Goal: Information Seeking & Learning: Check status

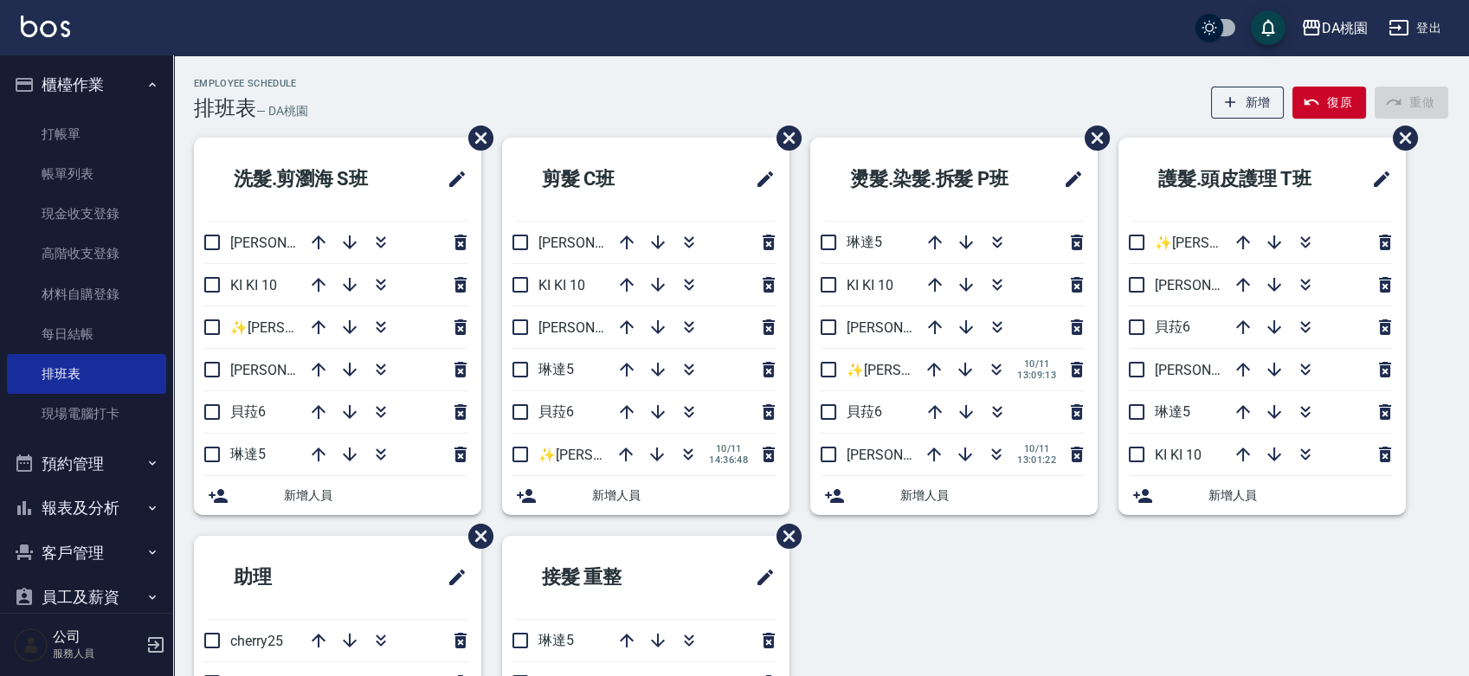
click at [81, 511] on button "報表及分析" at bounding box center [86, 508] width 159 height 45
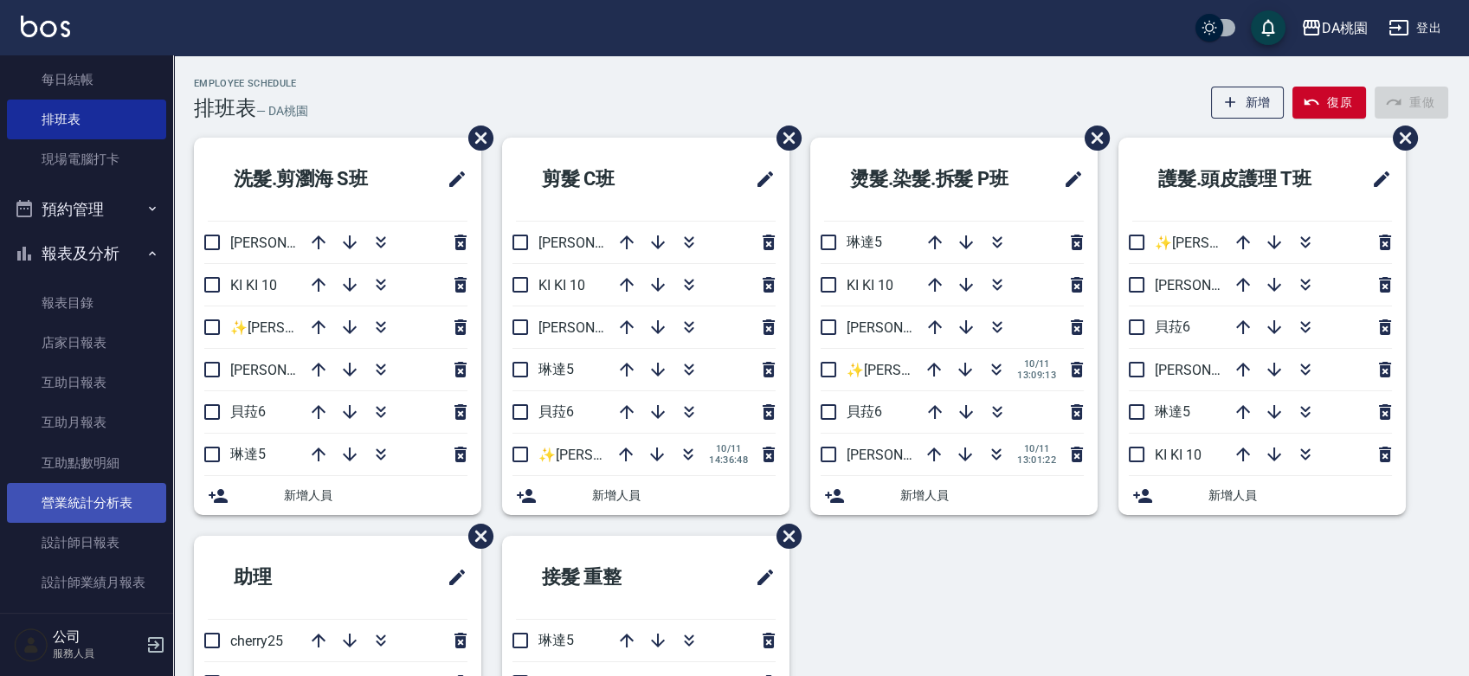
scroll to position [288, 0]
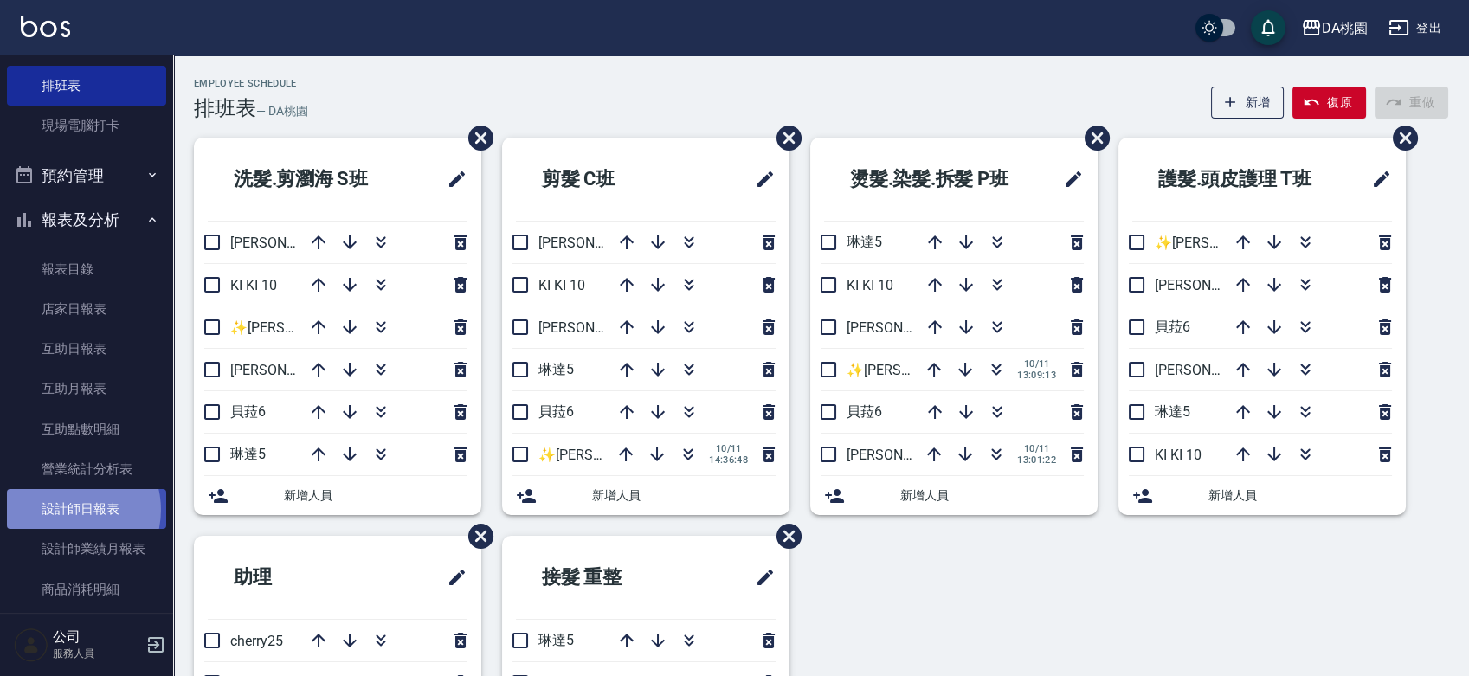
click at [70, 510] on link "設計師日報表" at bounding box center [86, 509] width 159 height 40
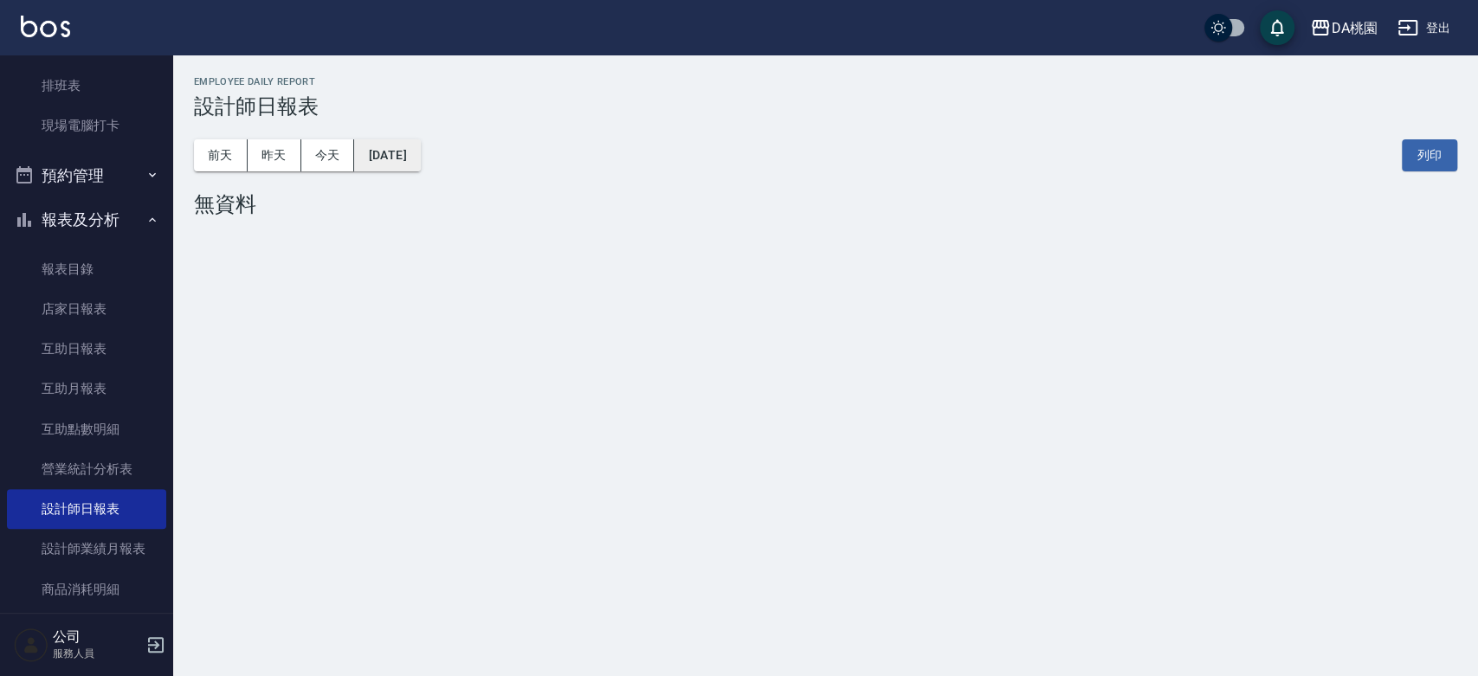
click at [420, 155] on button "[DATE]" at bounding box center [387, 155] width 66 height 32
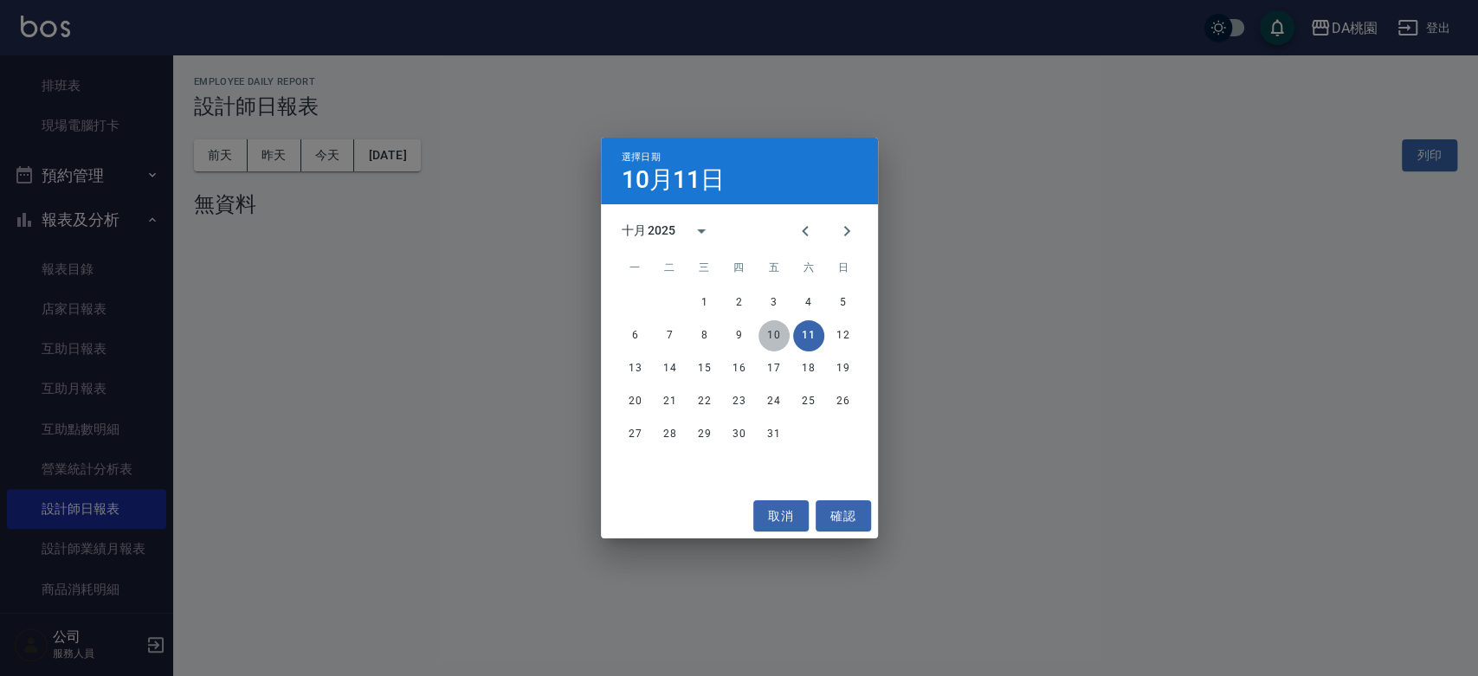
click at [767, 328] on button "10" at bounding box center [773, 335] width 31 height 31
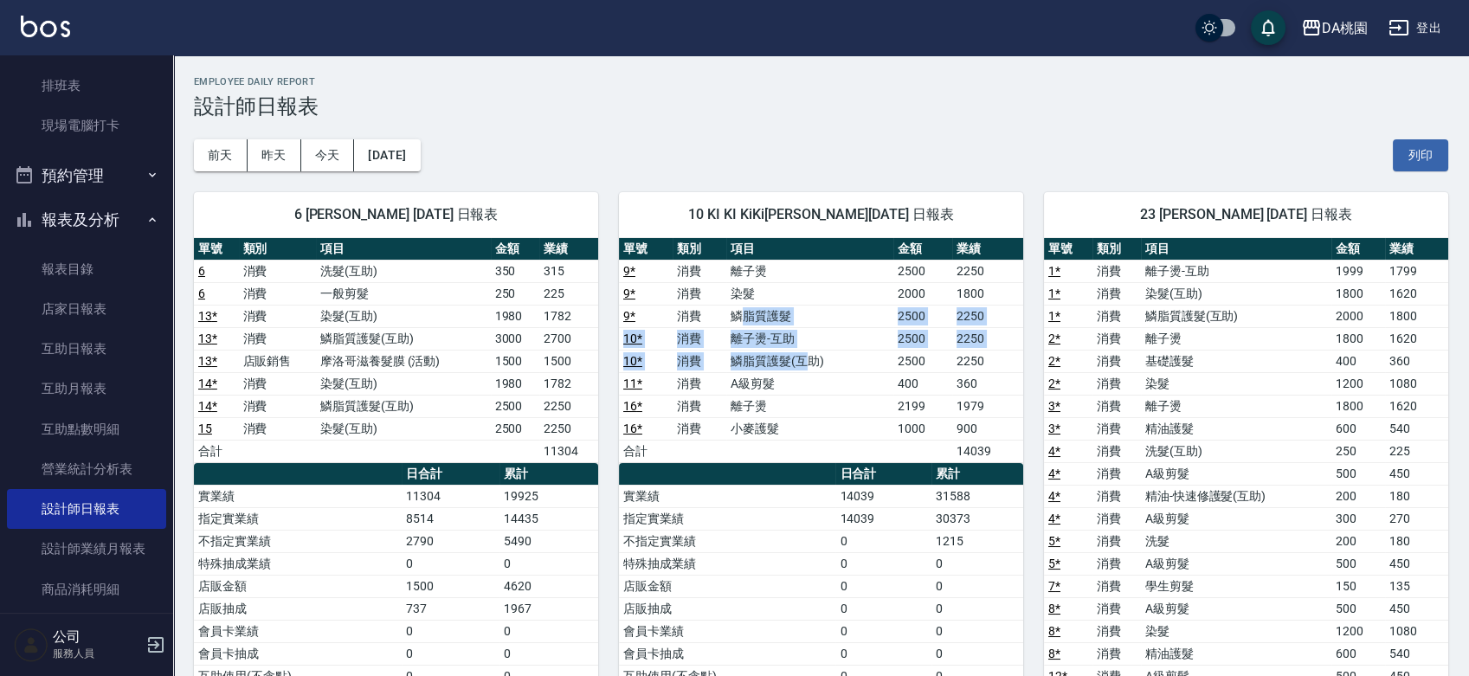
drag, startPoint x: 743, startPoint y: 317, endPoint x: 807, endPoint y: 366, distance: 80.9
click at [807, 366] on tbody "9 * 消費 離子燙 2500 2250 9 * 消費 染髮 2000 1800 9 * 消費 鱗脂質護髮 2500 2250 10 * 消費 離子燙-互助 …" at bounding box center [821, 361] width 404 height 203
click at [785, 407] on td "離子燙" at bounding box center [809, 406] width 167 height 23
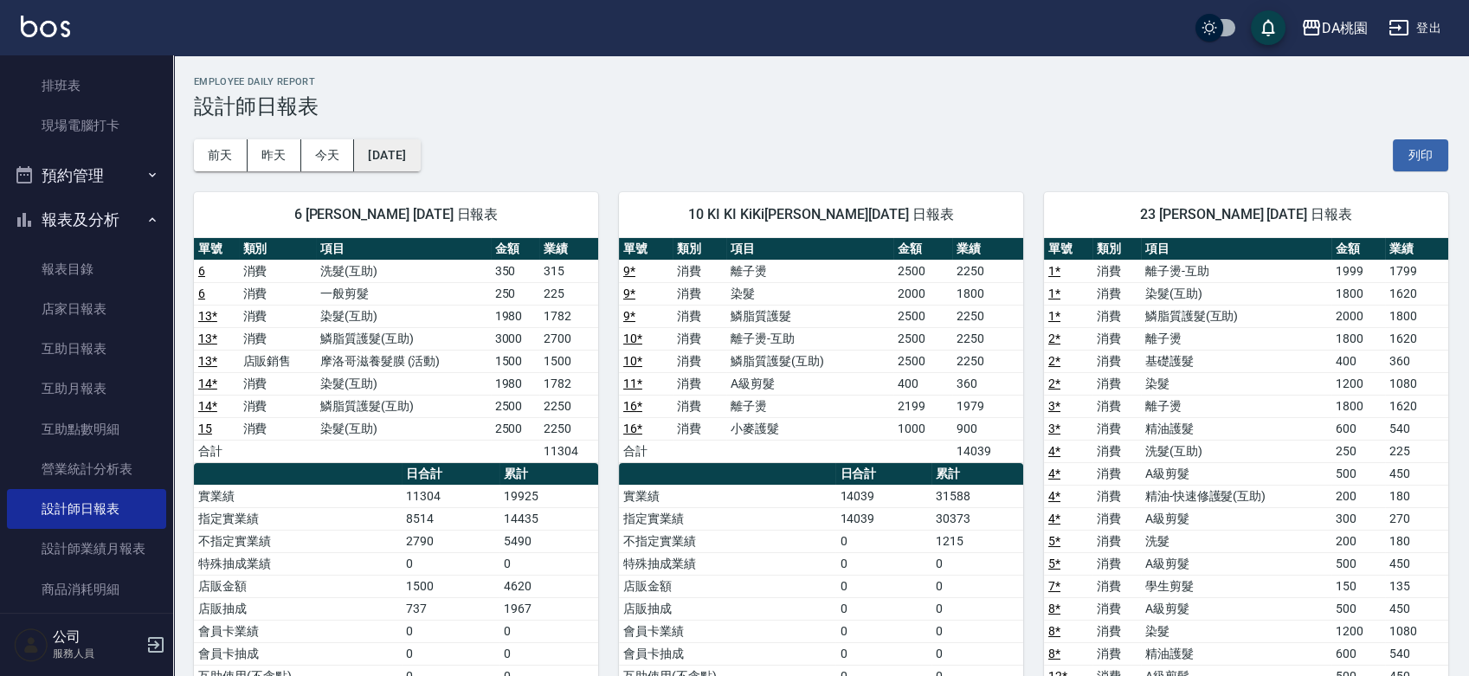
click at [420, 155] on button "[DATE]" at bounding box center [387, 155] width 66 height 32
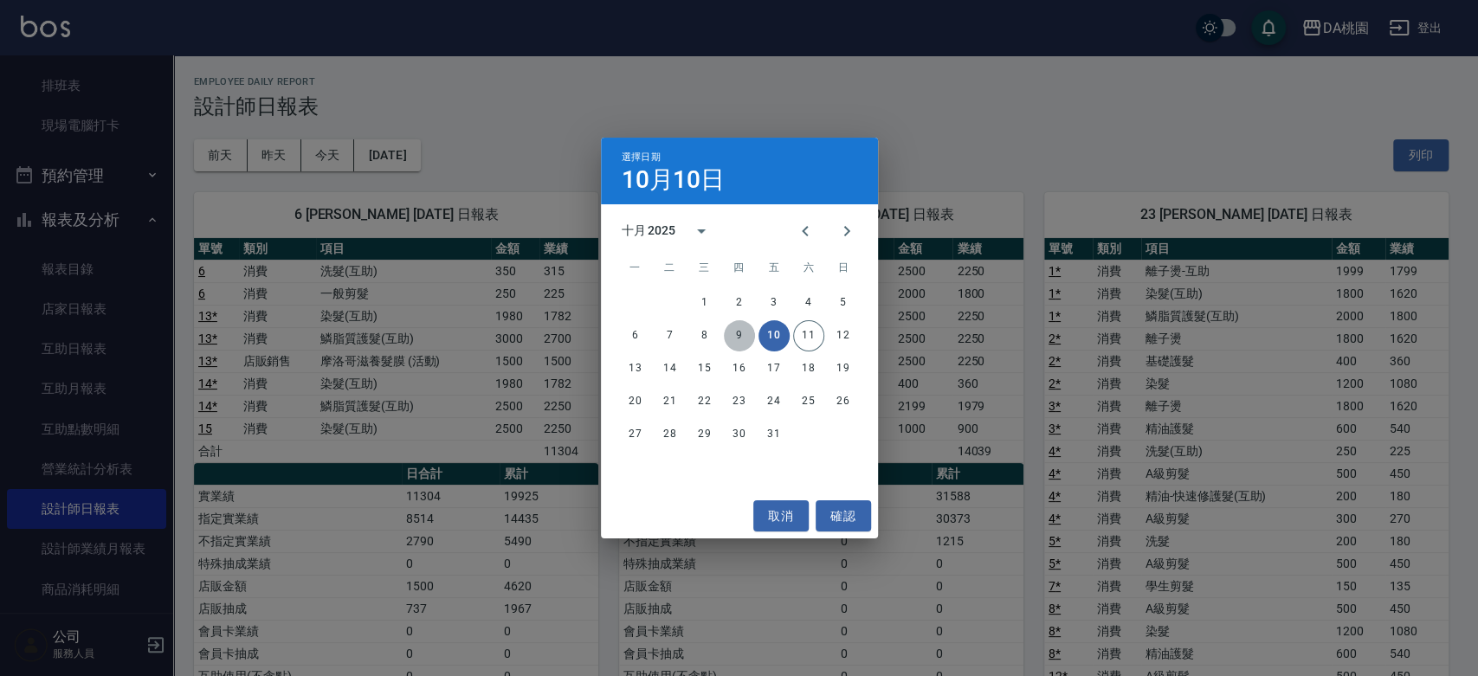
click at [734, 335] on button "9" at bounding box center [739, 335] width 31 height 31
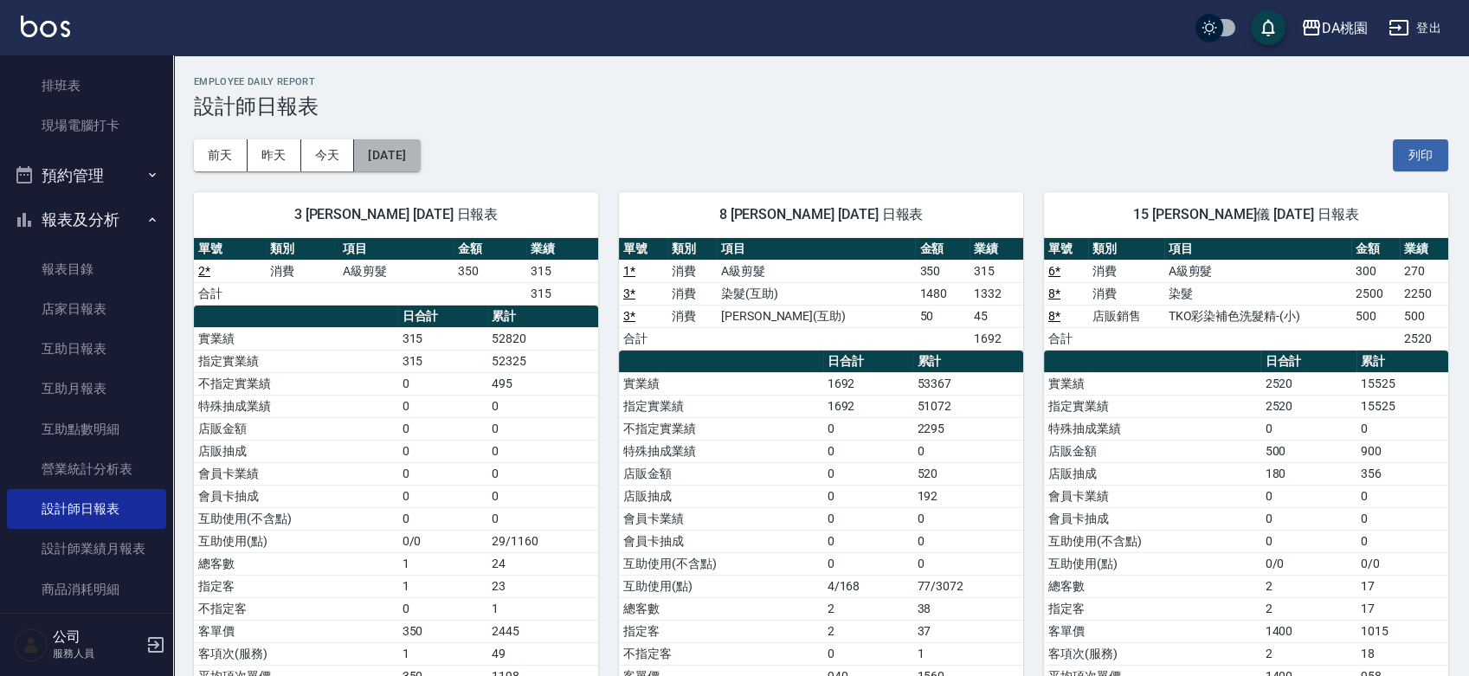
click at [420, 160] on button "[DATE]" at bounding box center [387, 155] width 66 height 32
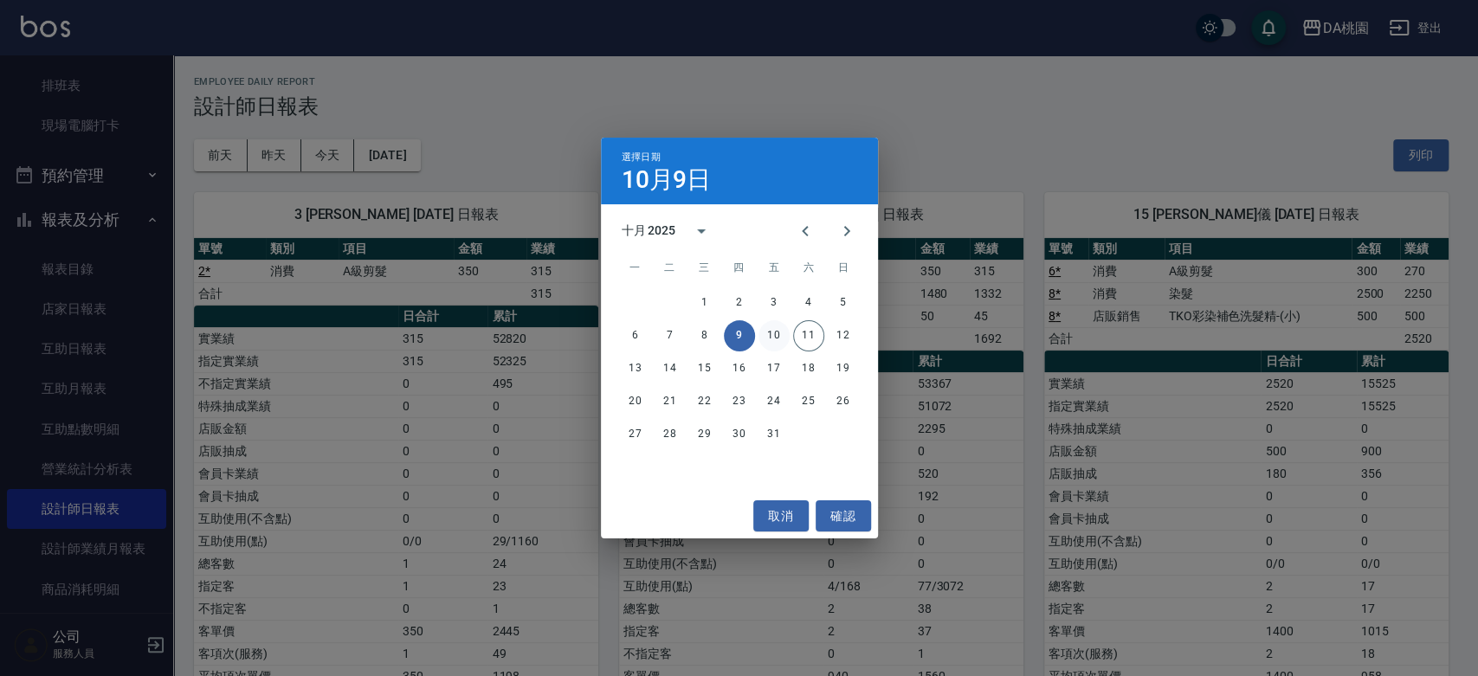
click at [771, 337] on button "10" at bounding box center [773, 335] width 31 height 31
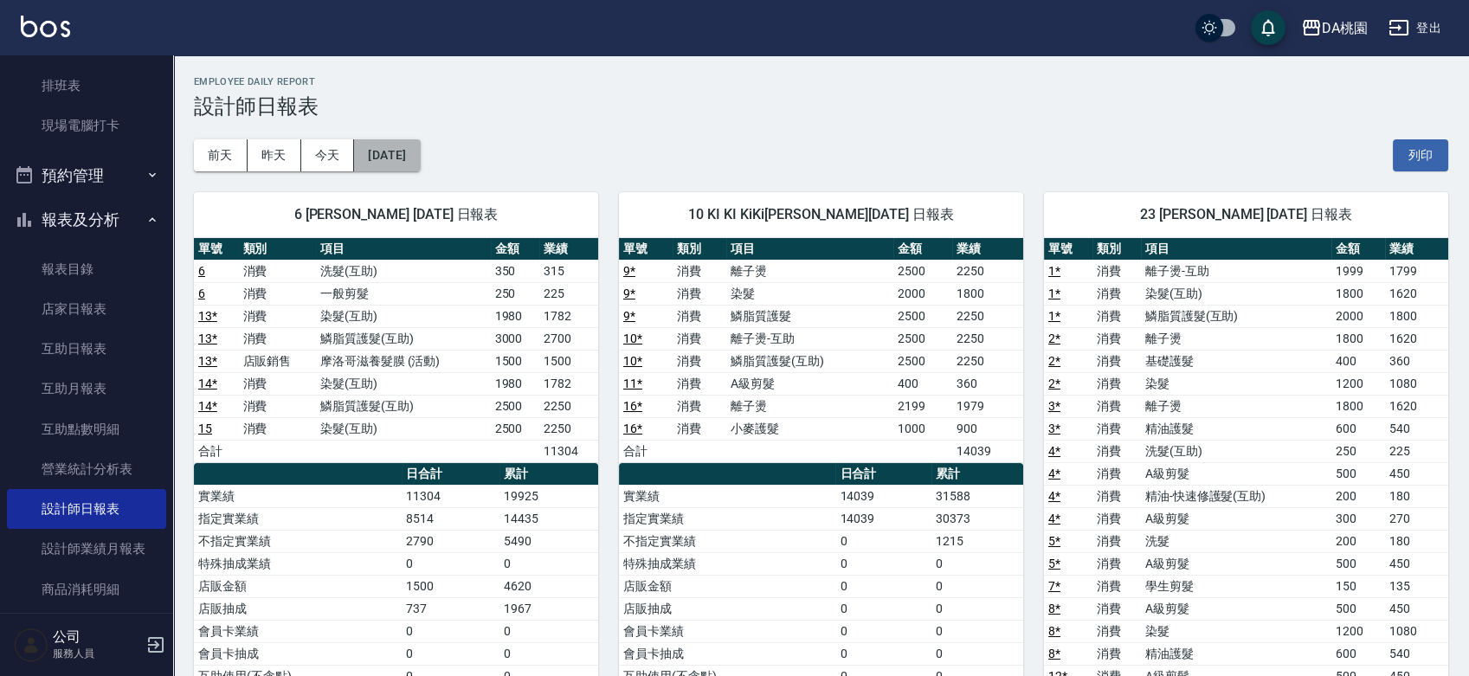
click at [420, 151] on button "[DATE]" at bounding box center [387, 155] width 66 height 32
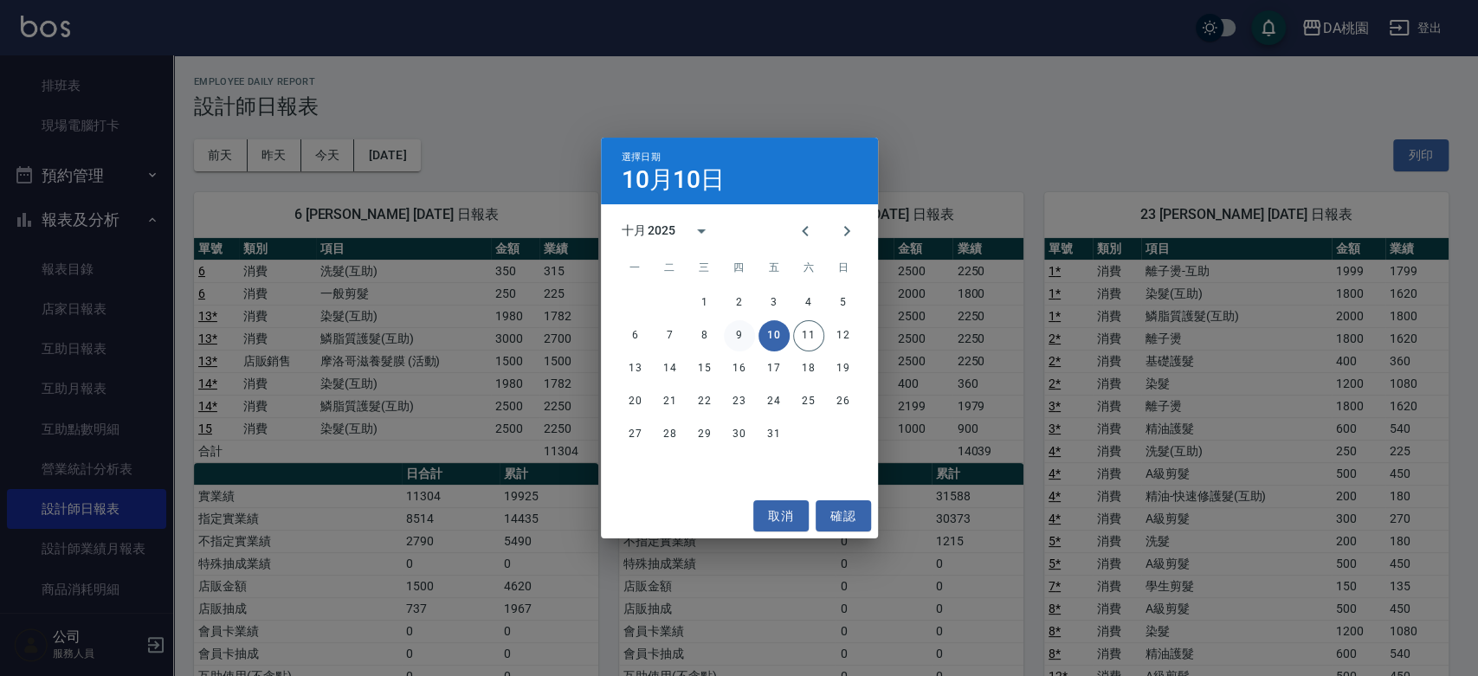
click at [739, 326] on button "9" at bounding box center [739, 335] width 31 height 31
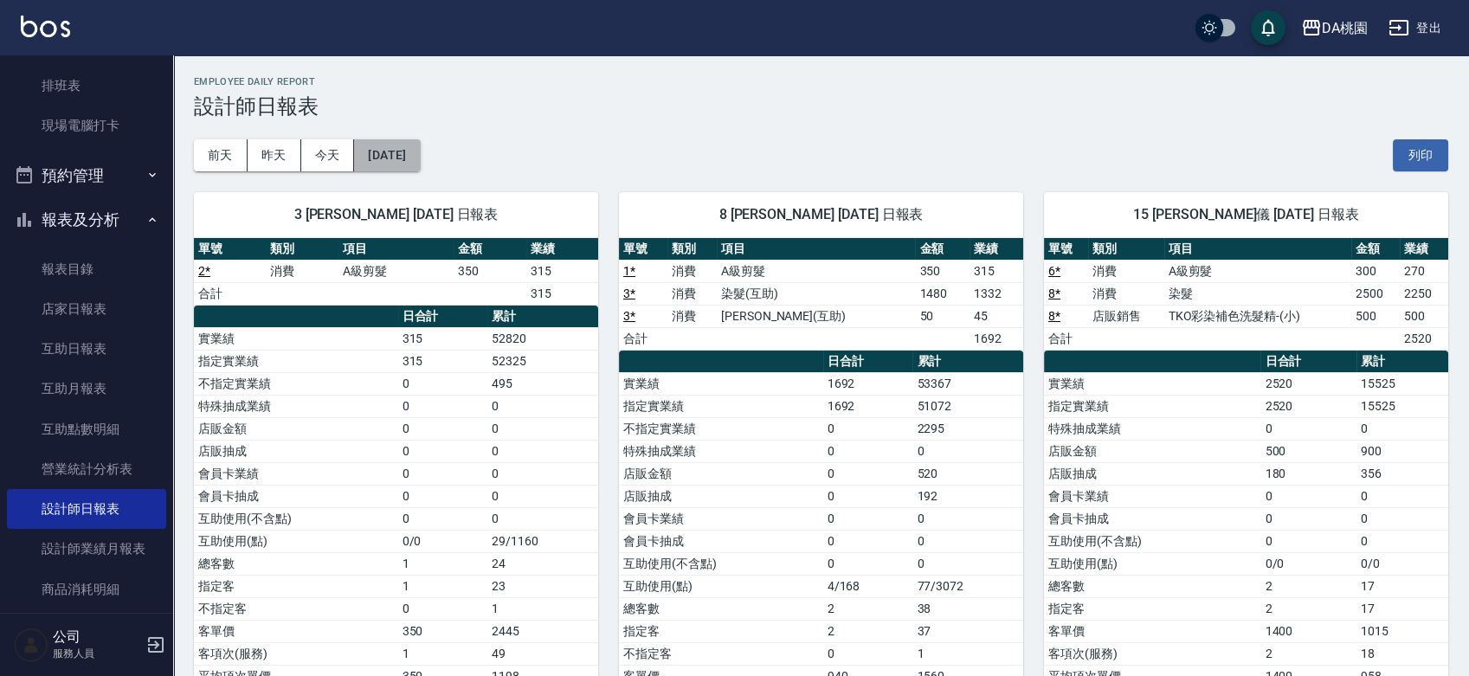
click at [420, 160] on button "[DATE]" at bounding box center [387, 155] width 66 height 32
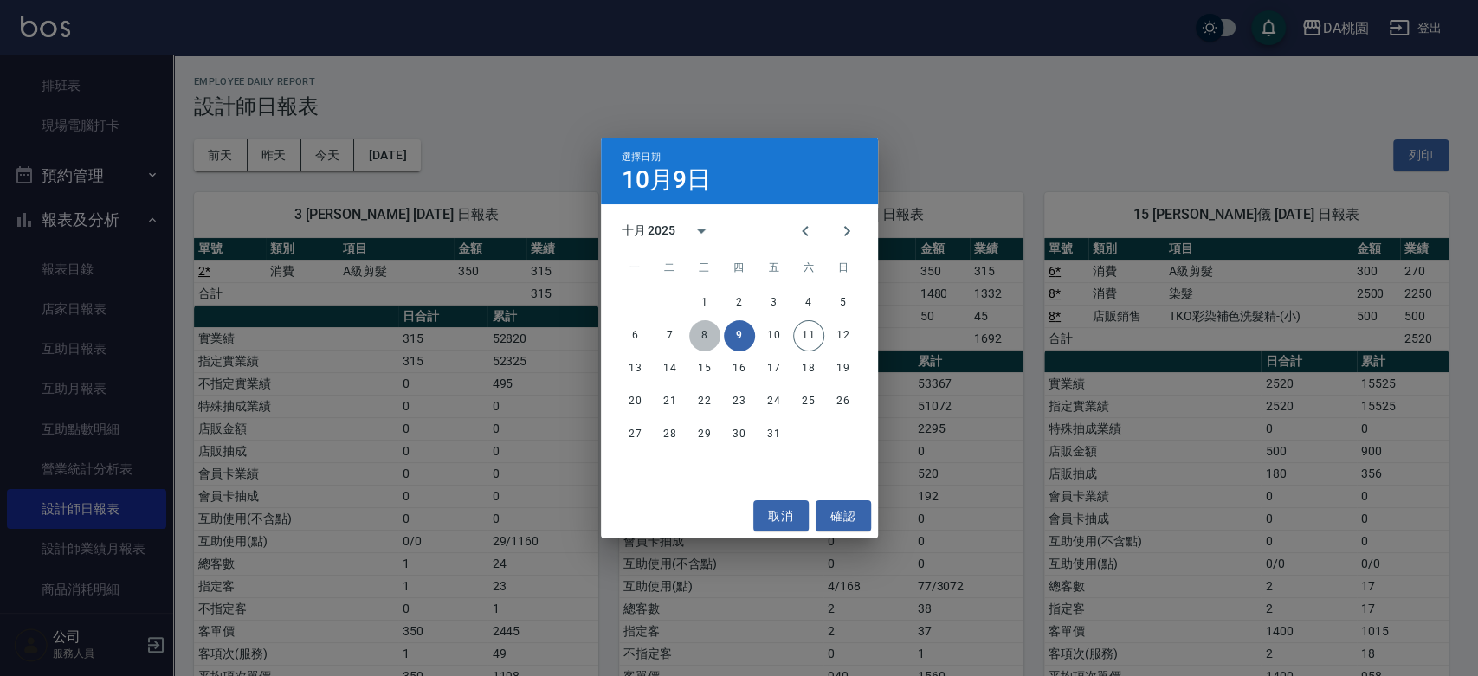
click at [700, 332] on button "8" at bounding box center [704, 335] width 31 height 31
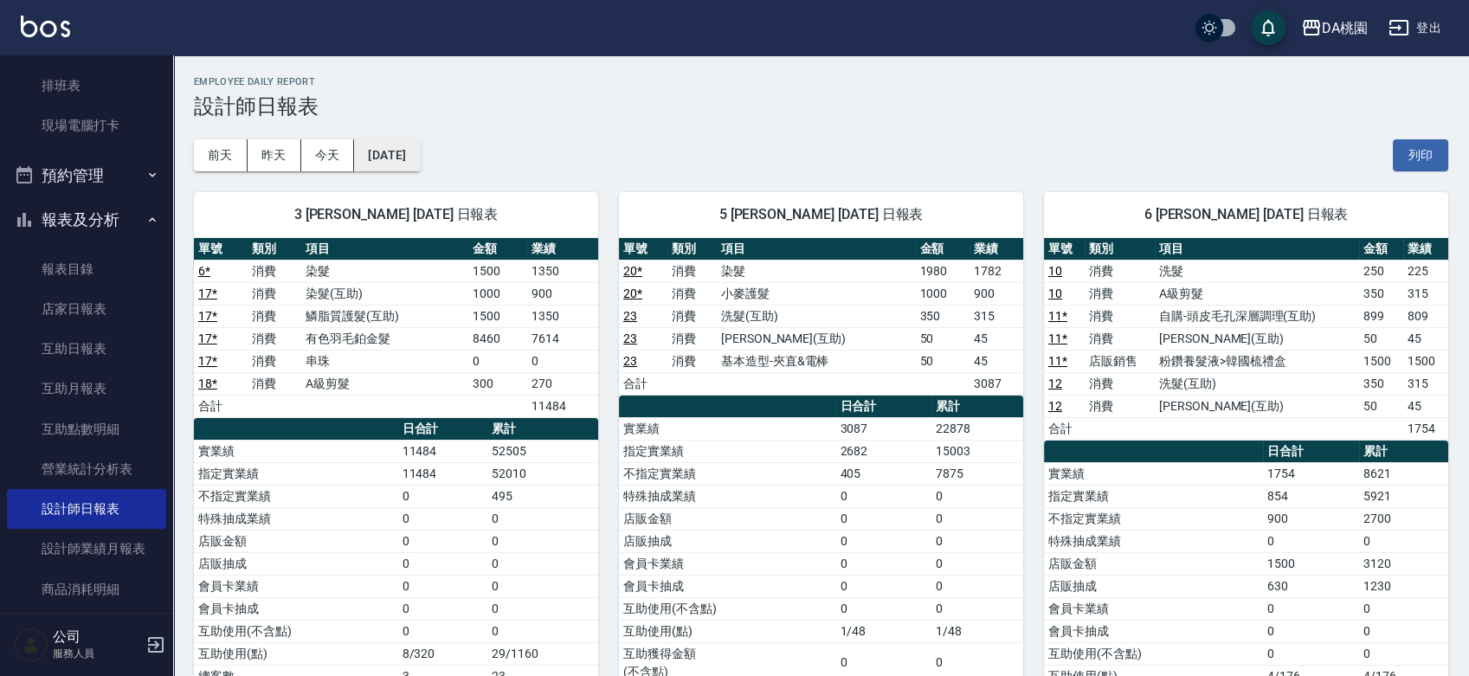
click at [420, 158] on button "[DATE]" at bounding box center [387, 155] width 66 height 32
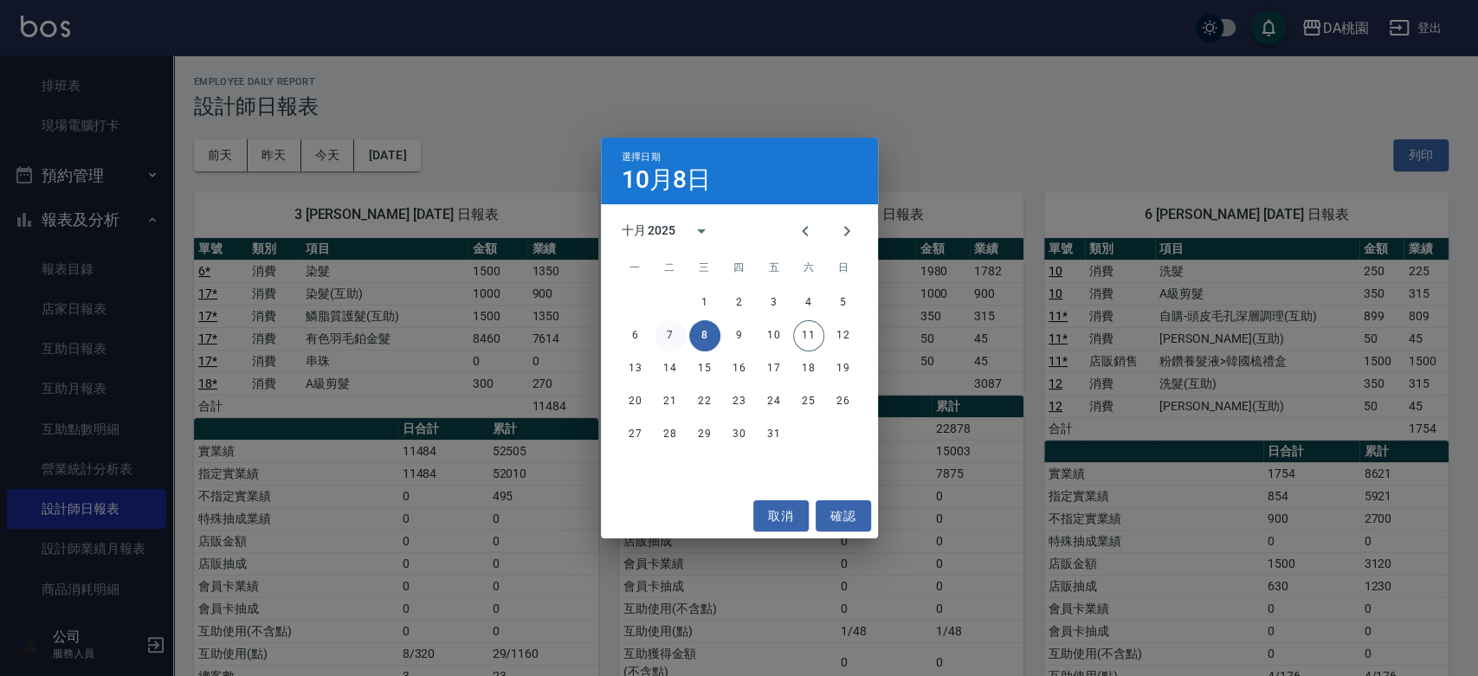
click at [659, 331] on button "7" at bounding box center [670, 335] width 31 height 31
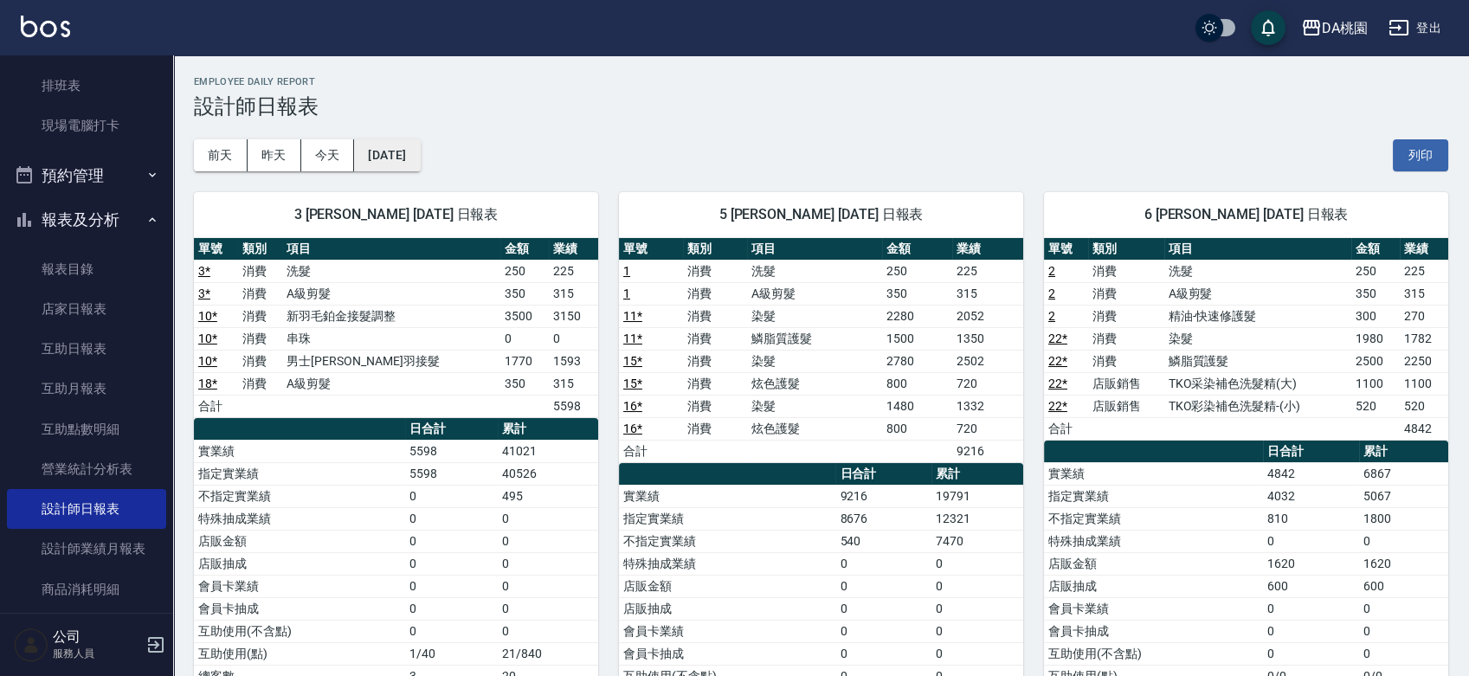
click at [420, 151] on button "[DATE]" at bounding box center [387, 155] width 66 height 32
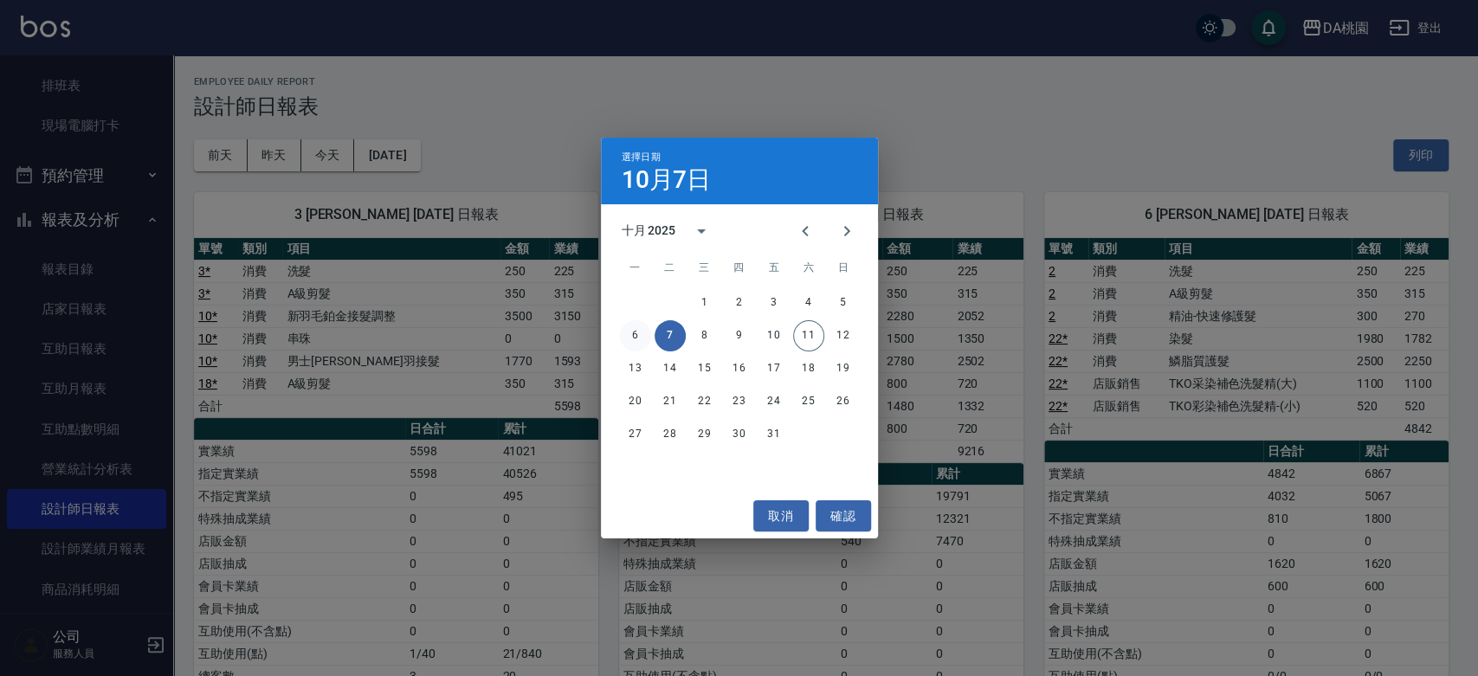
click at [639, 331] on button "6" at bounding box center [635, 335] width 31 height 31
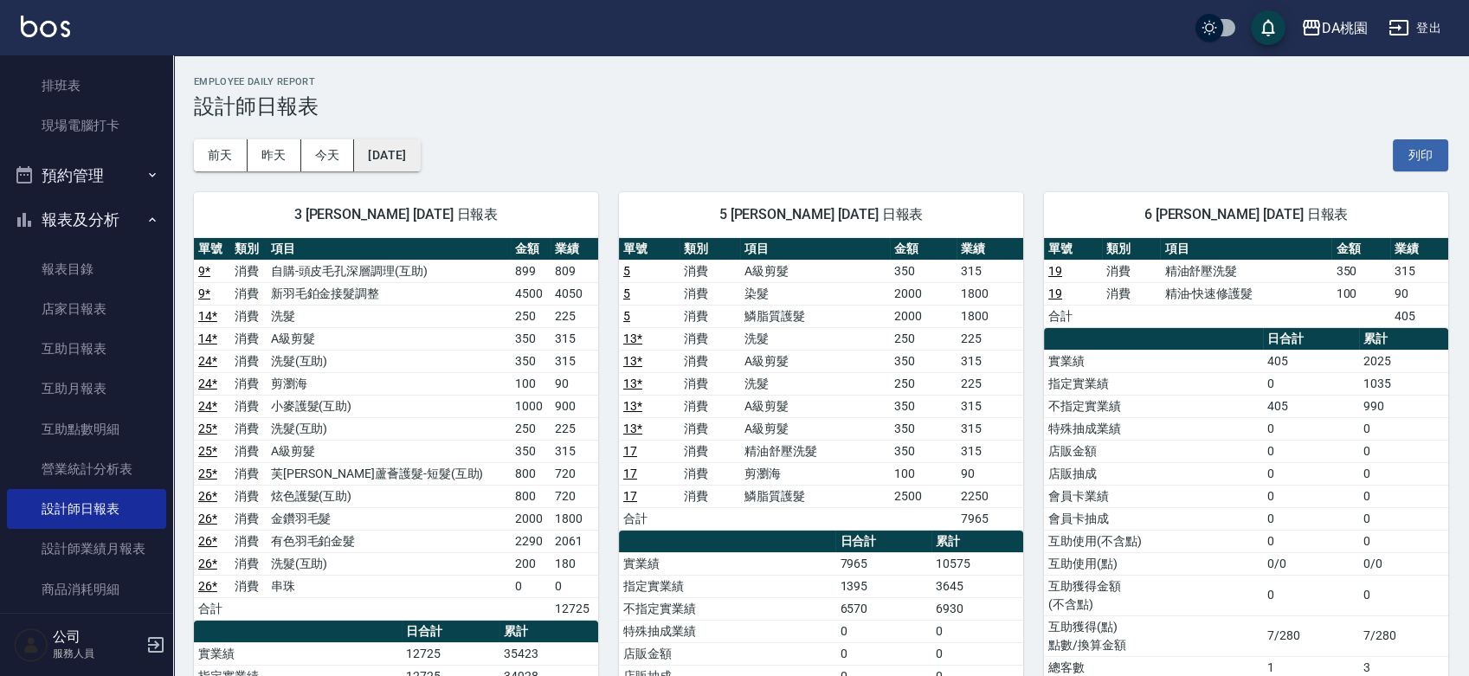
click at [420, 145] on button "[DATE]" at bounding box center [387, 155] width 66 height 32
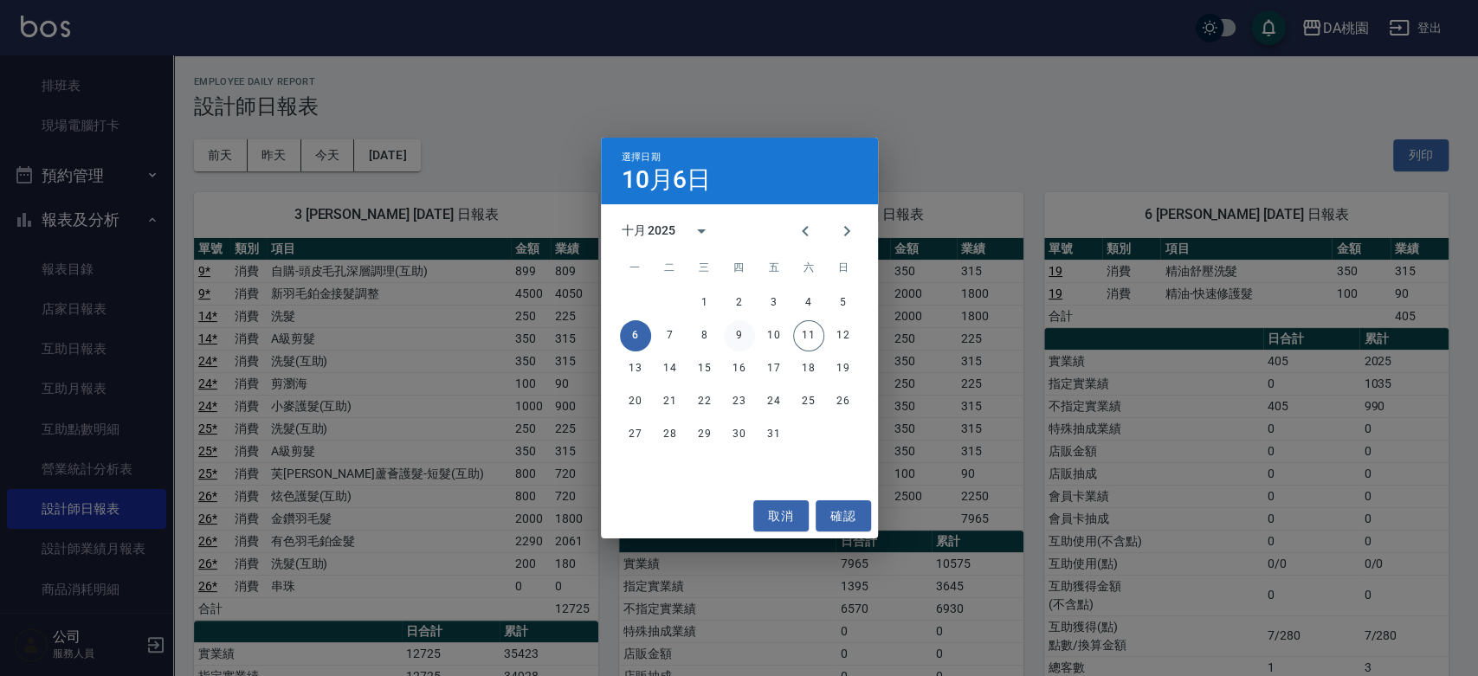
click at [739, 337] on button "9" at bounding box center [739, 335] width 31 height 31
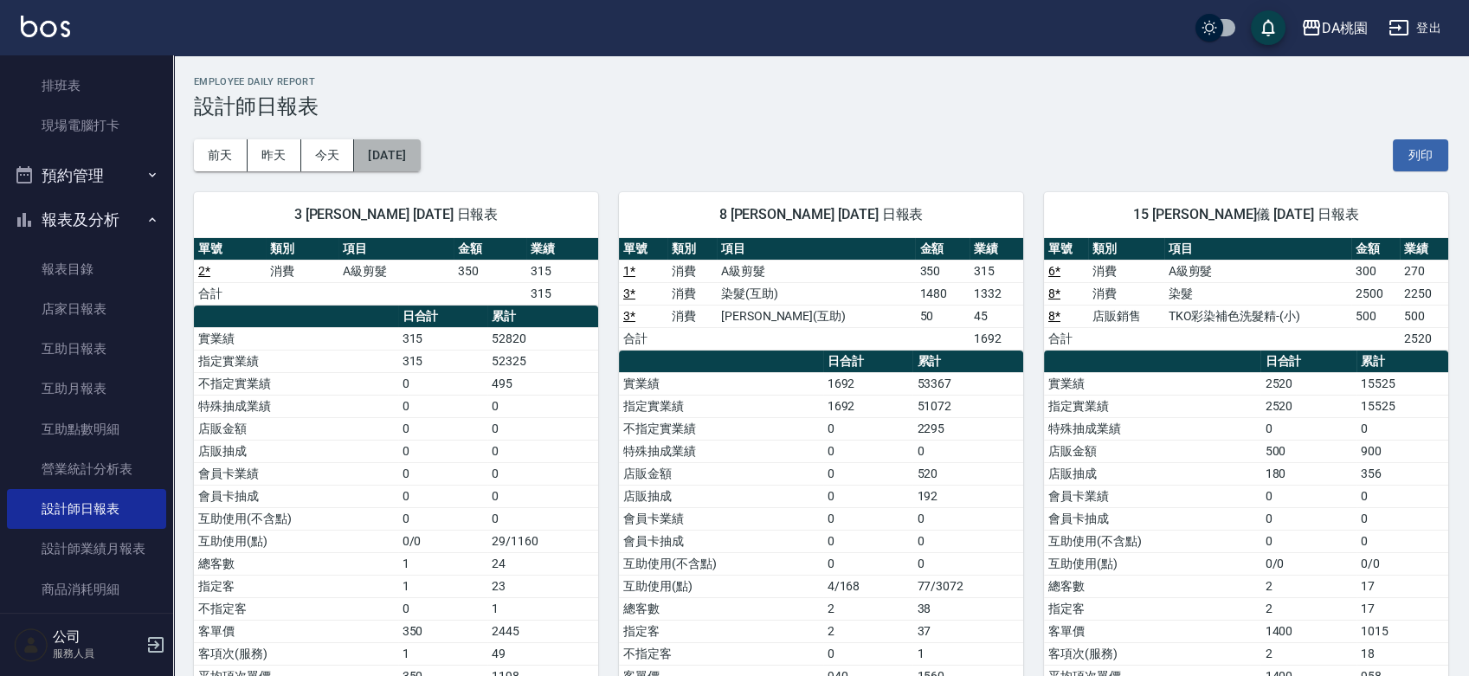
click at [420, 161] on button "[DATE]" at bounding box center [387, 155] width 66 height 32
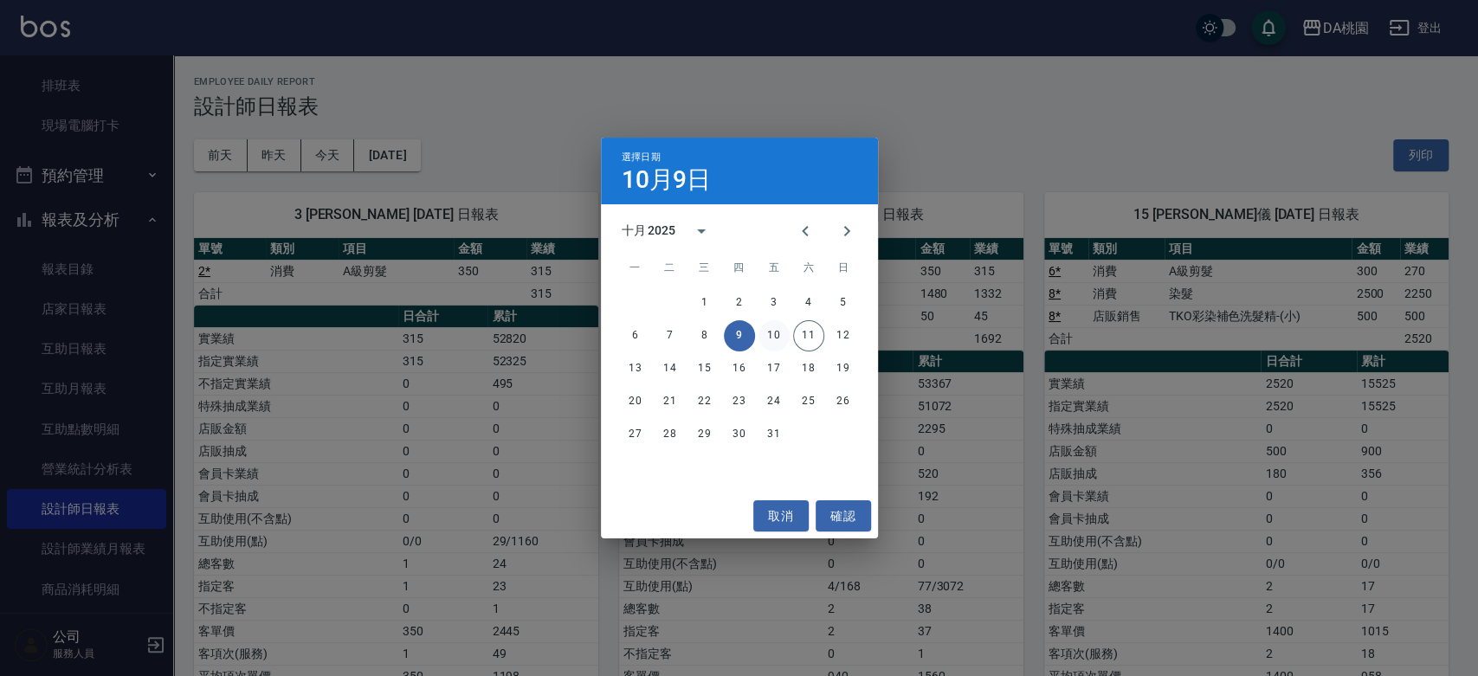
click at [771, 344] on button "10" at bounding box center [773, 335] width 31 height 31
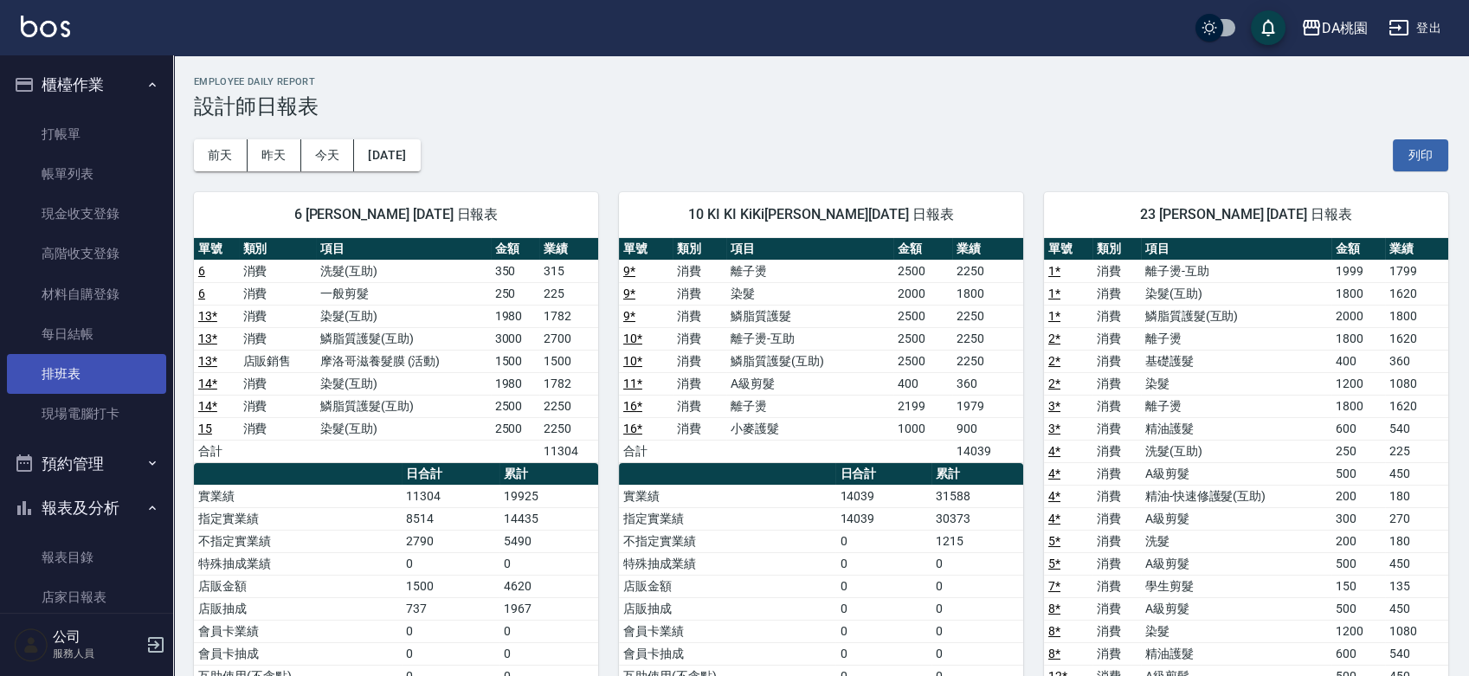
click at [76, 366] on link "排班表" at bounding box center [86, 374] width 159 height 40
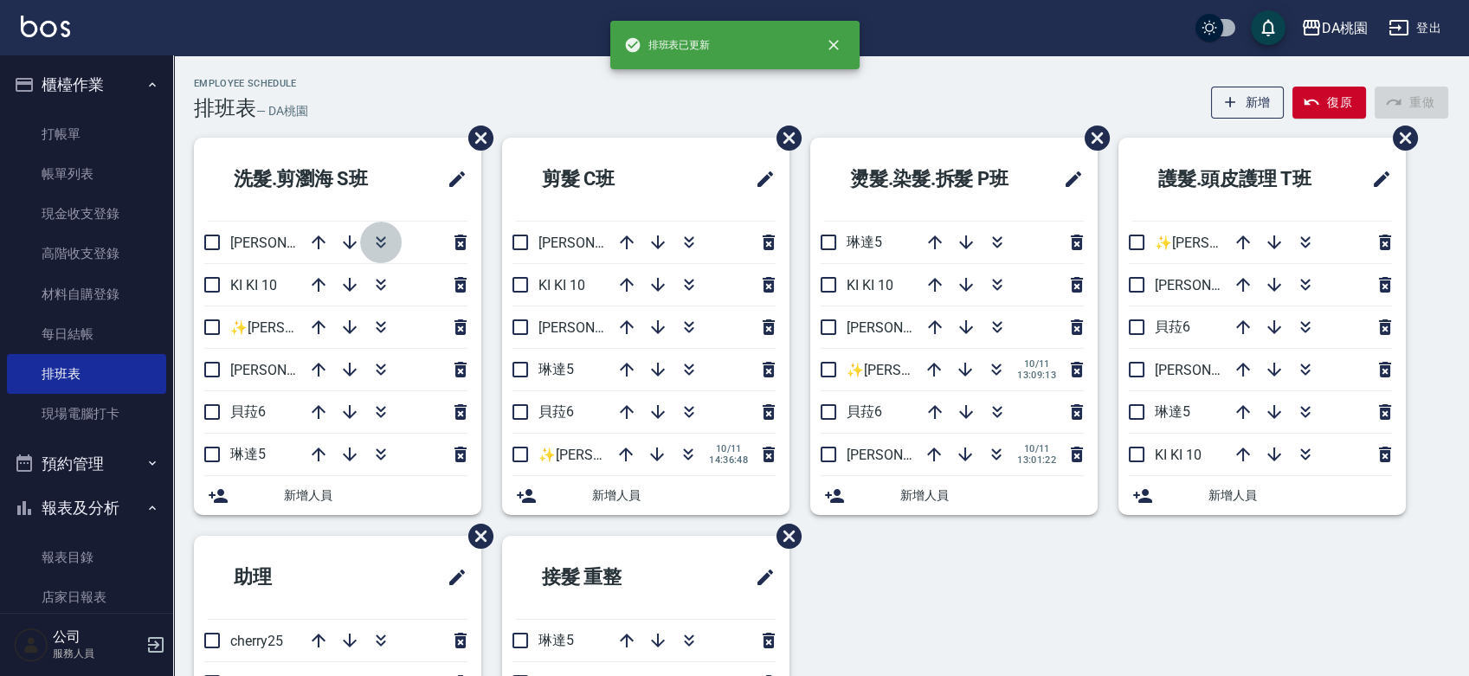
click at [379, 251] on icon "button" at bounding box center [381, 242] width 21 height 21
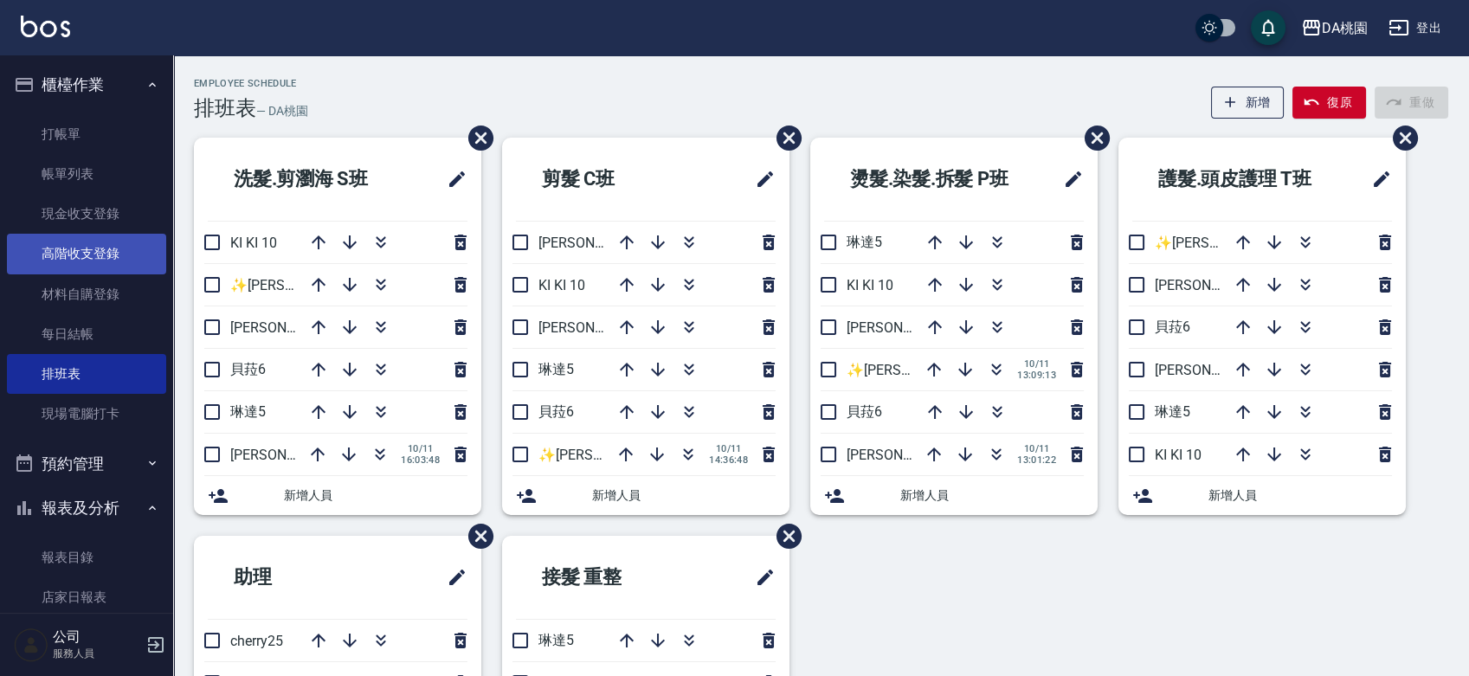
scroll to position [288, 0]
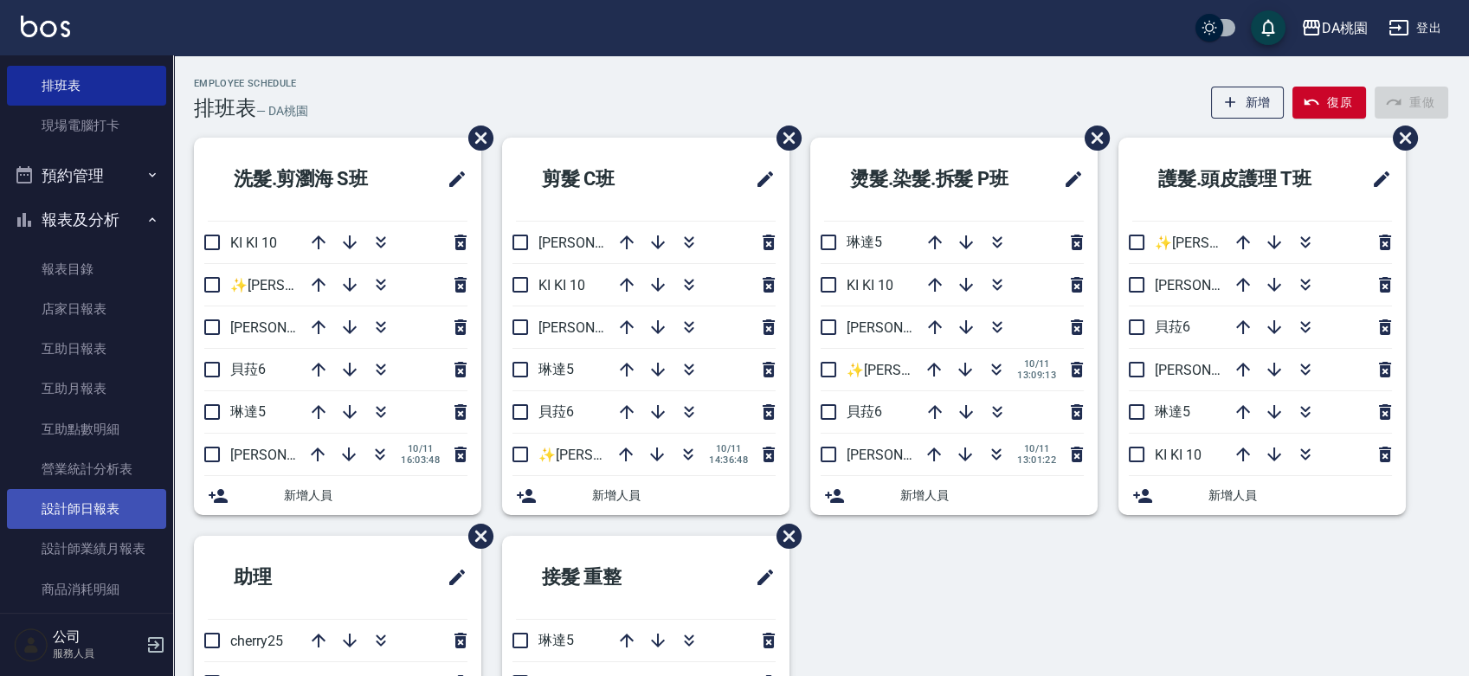
click at [98, 509] on link "設計師日報表" at bounding box center [86, 509] width 159 height 40
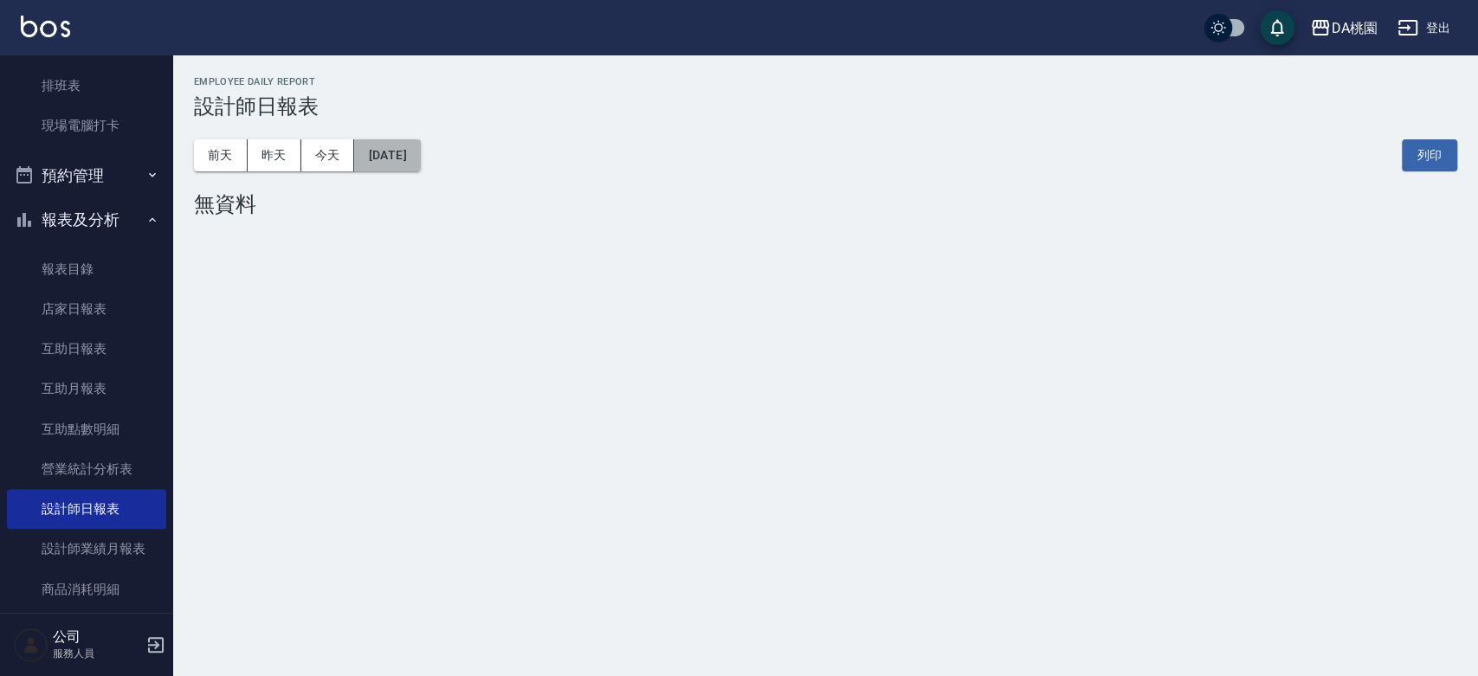
click at [404, 151] on button "[DATE]" at bounding box center [387, 155] width 66 height 32
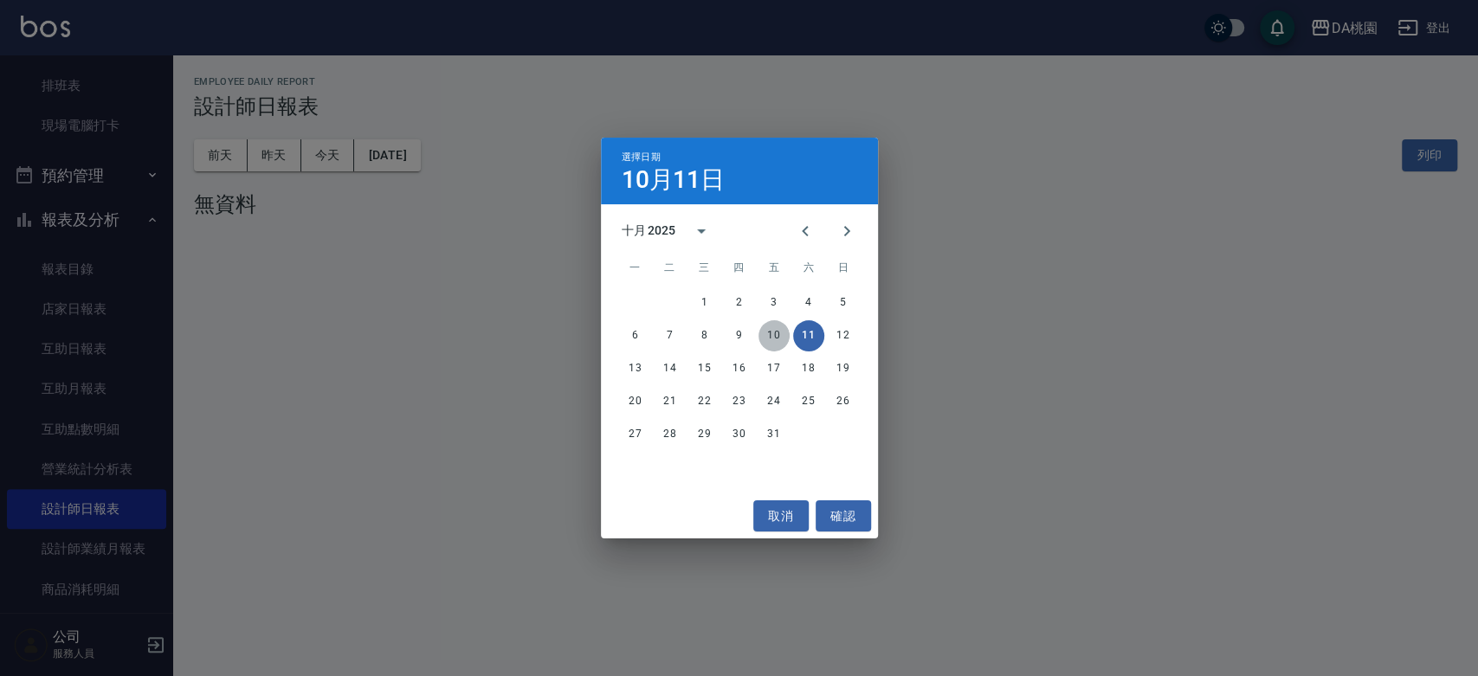
click at [769, 338] on button "10" at bounding box center [773, 335] width 31 height 31
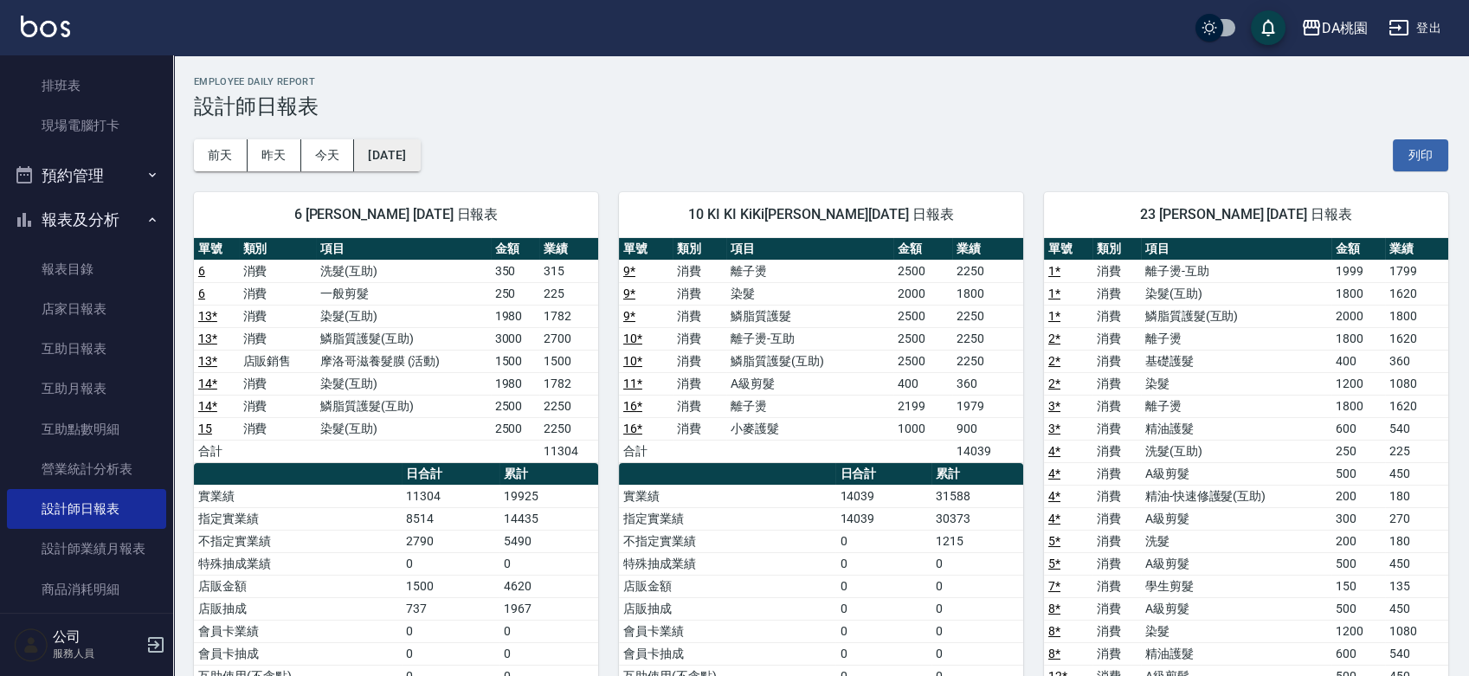
click at [403, 141] on button "[DATE]" at bounding box center [387, 155] width 66 height 32
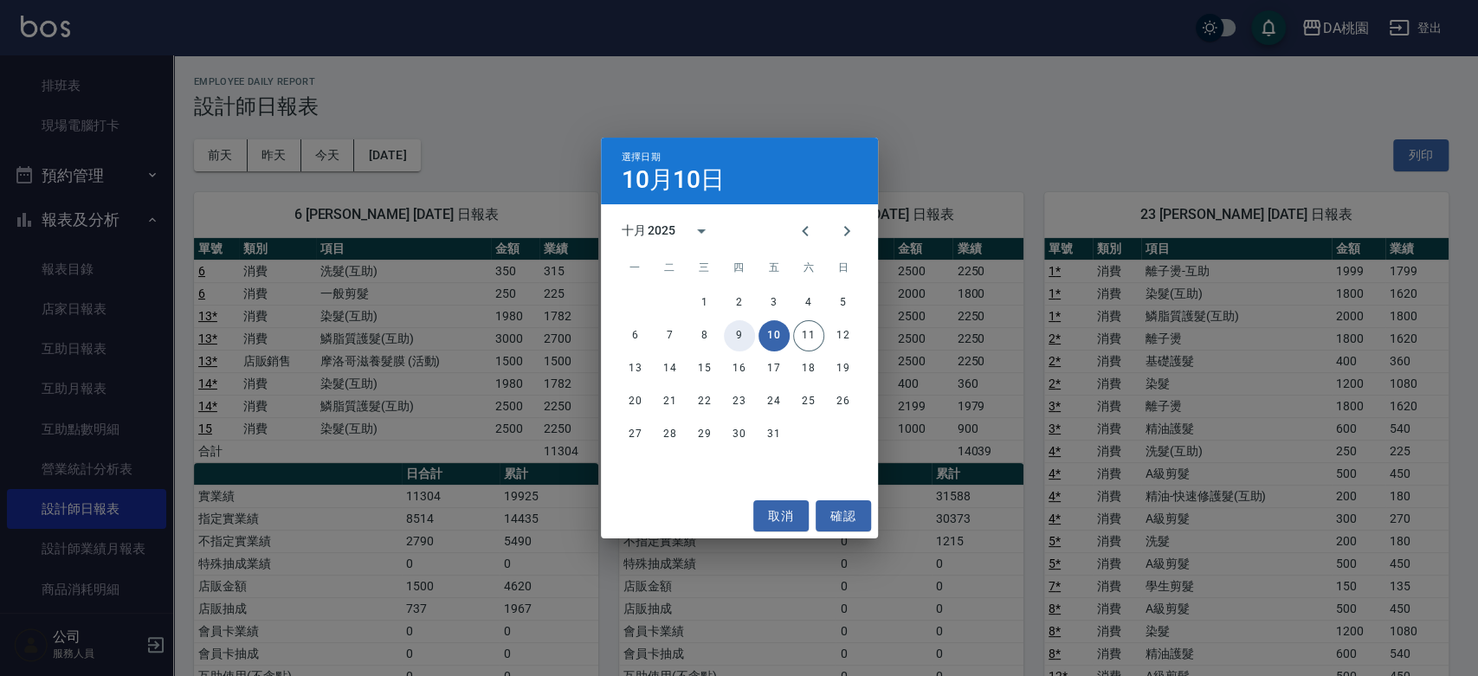
click at [742, 344] on button "9" at bounding box center [739, 335] width 31 height 31
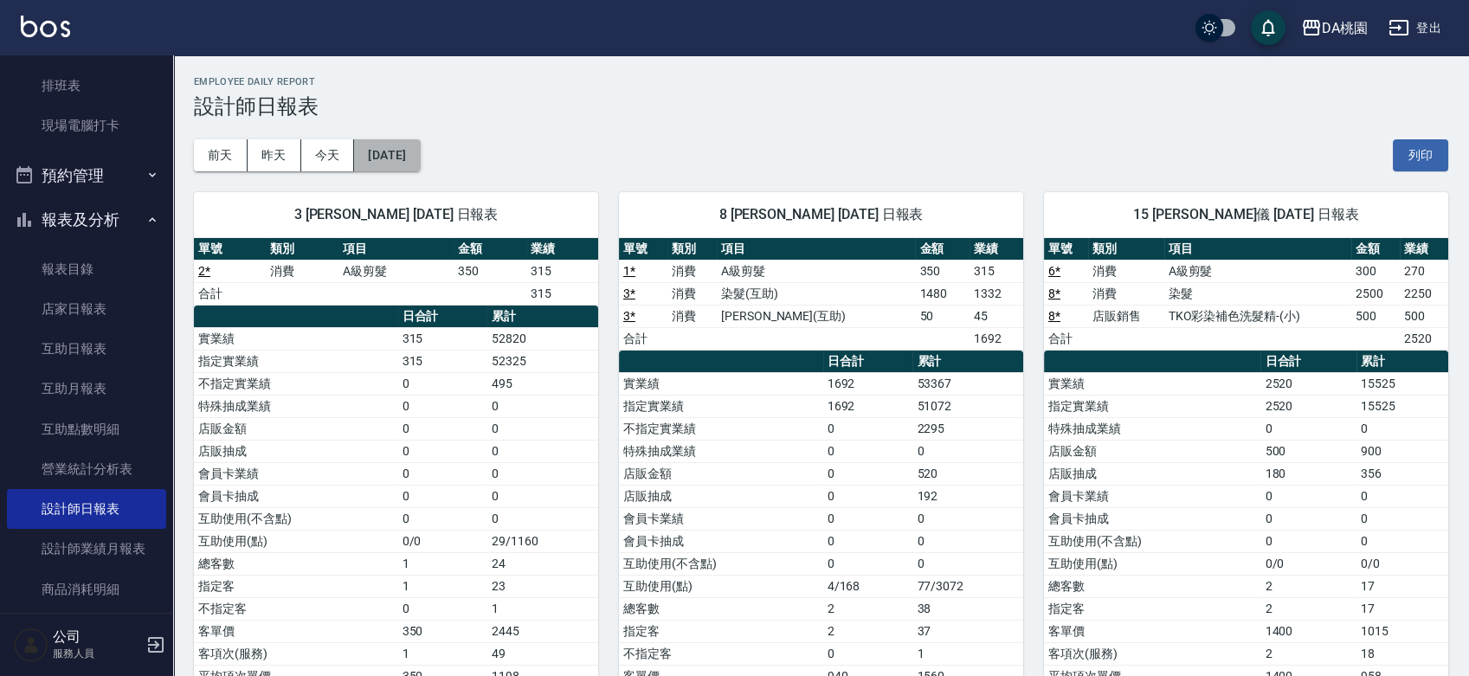
click at [420, 165] on button "[DATE]" at bounding box center [387, 155] width 66 height 32
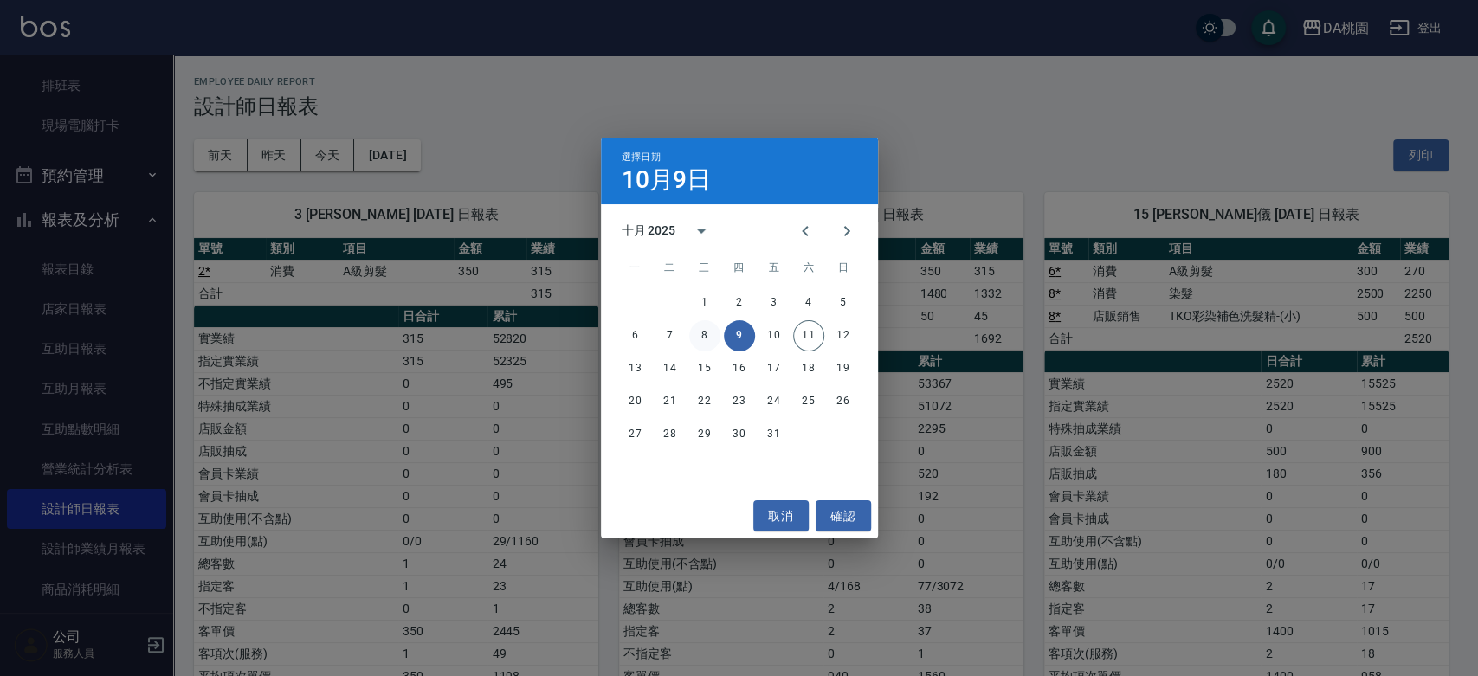
click at [700, 329] on button "8" at bounding box center [704, 335] width 31 height 31
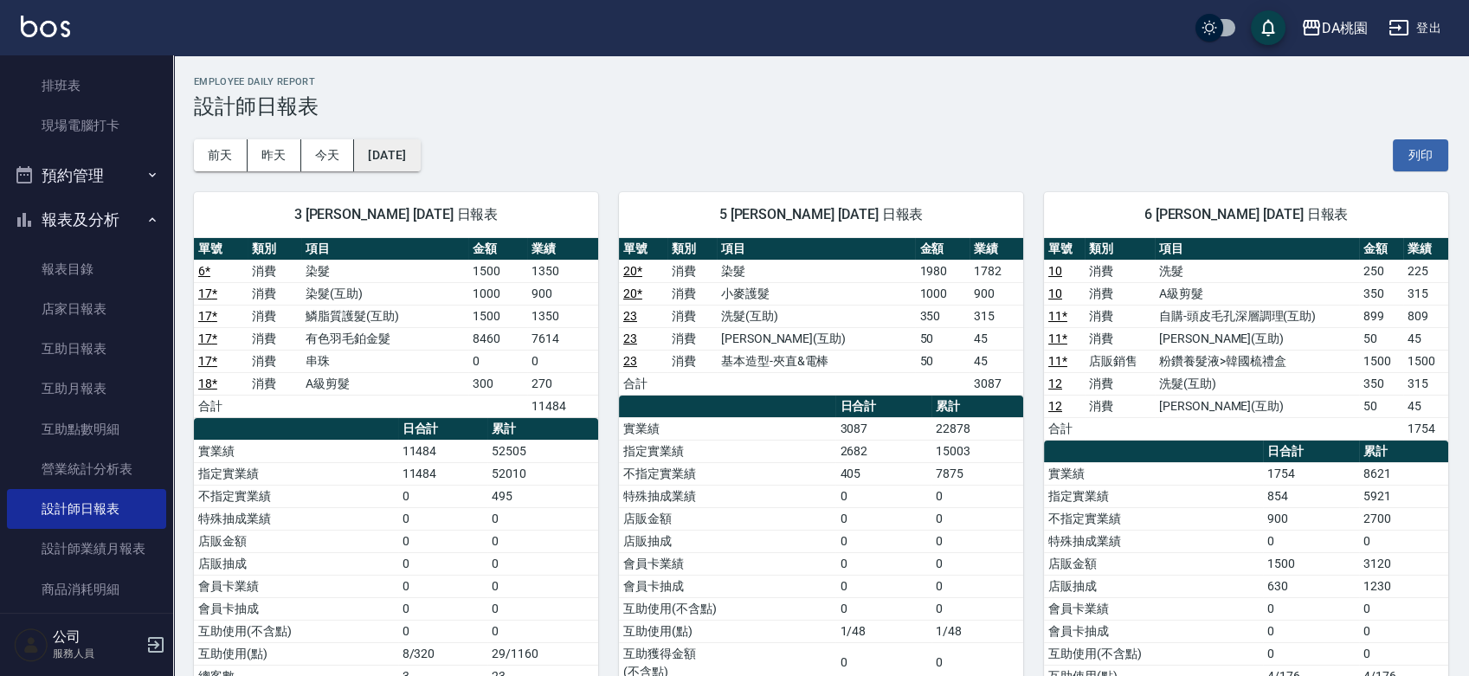
click at [420, 152] on button "[DATE]" at bounding box center [387, 155] width 66 height 32
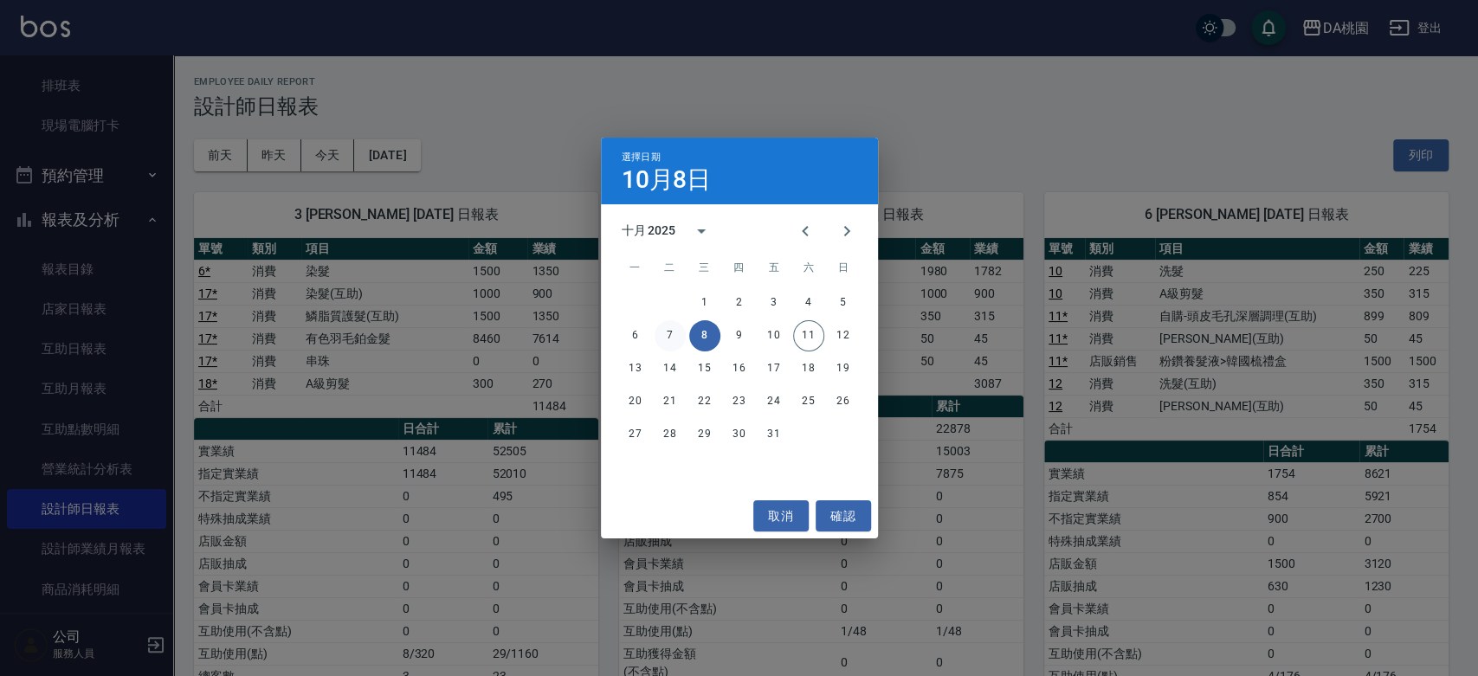
click at [664, 338] on button "7" at bounding box center [670, 335] width 31 height 31
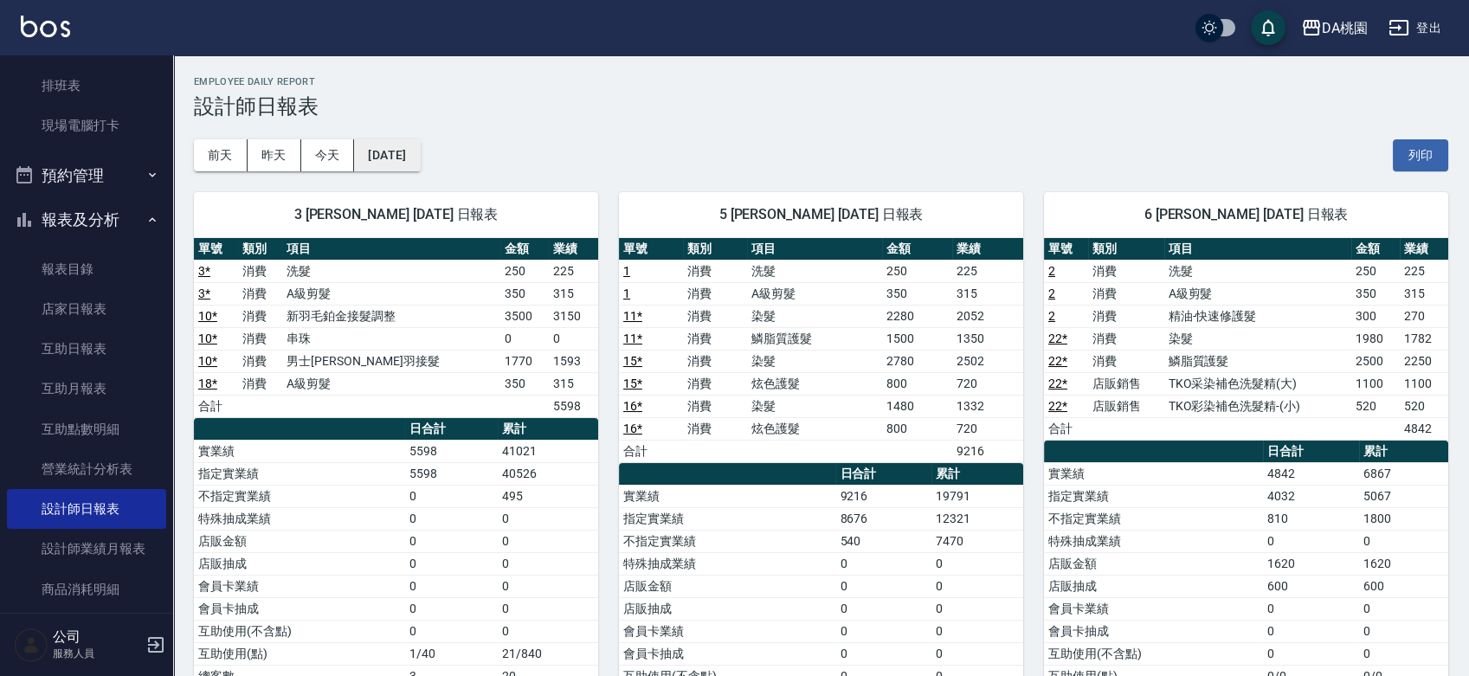
click at [420, 163] on button "[DATE]" at bounding box center [387, 155] width 66 height 32
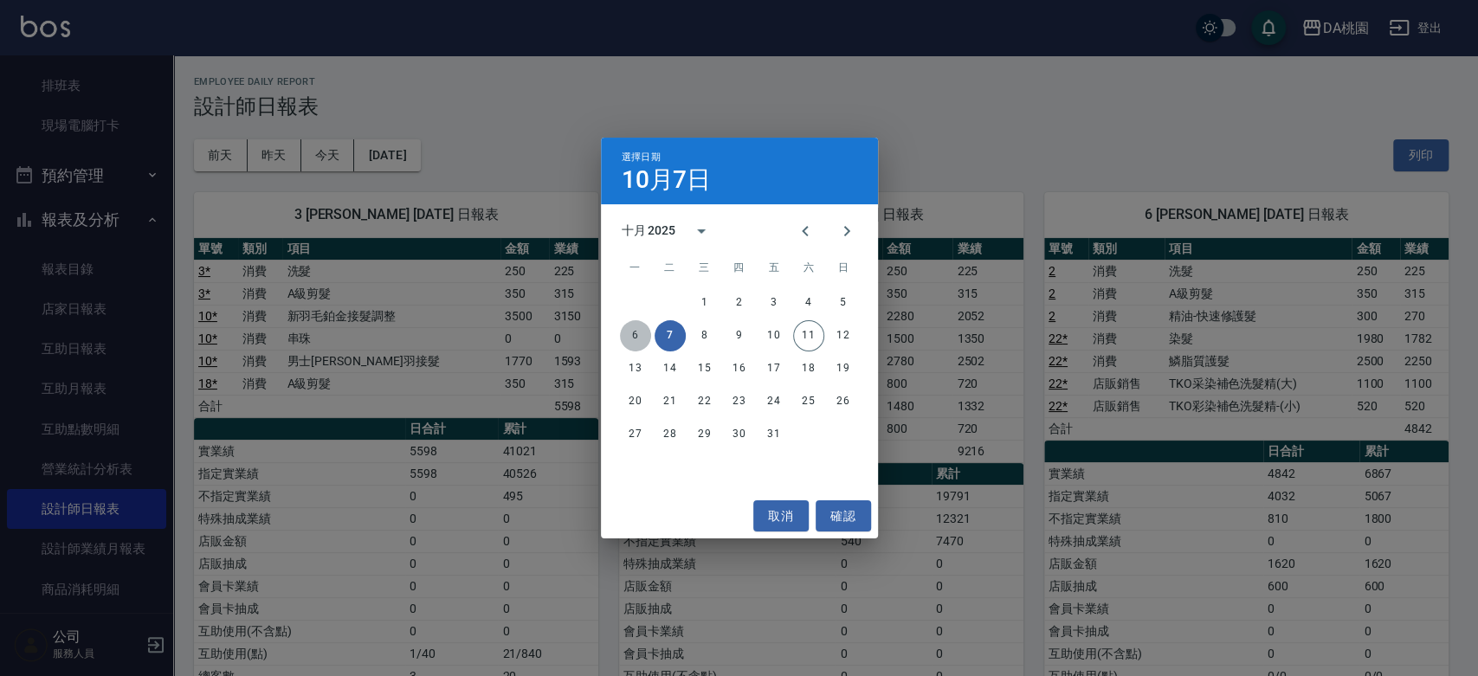
click at [637, 337] on button "6" at bounding box center [635, 335] width 31 height 31
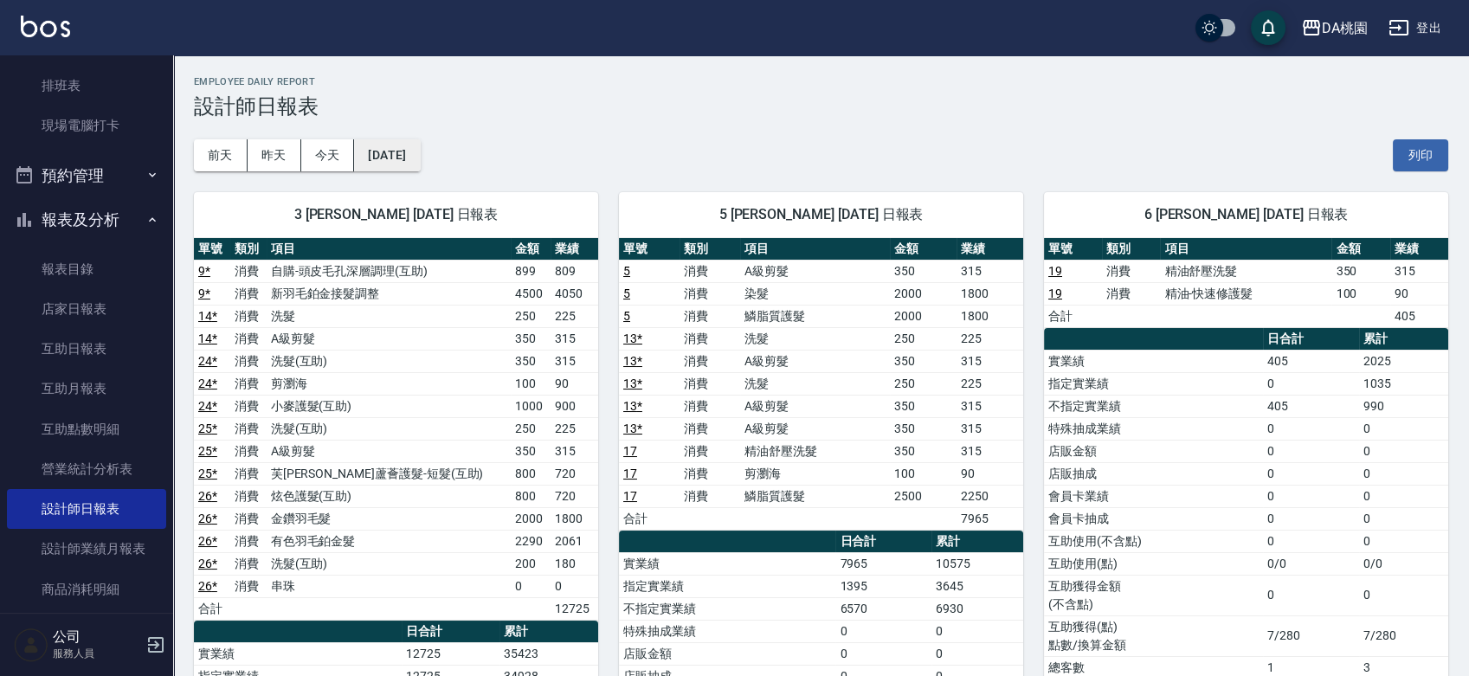
click at [420, 161] on button "[DATE]" at bounding box center [387, 155] width 66 height 32
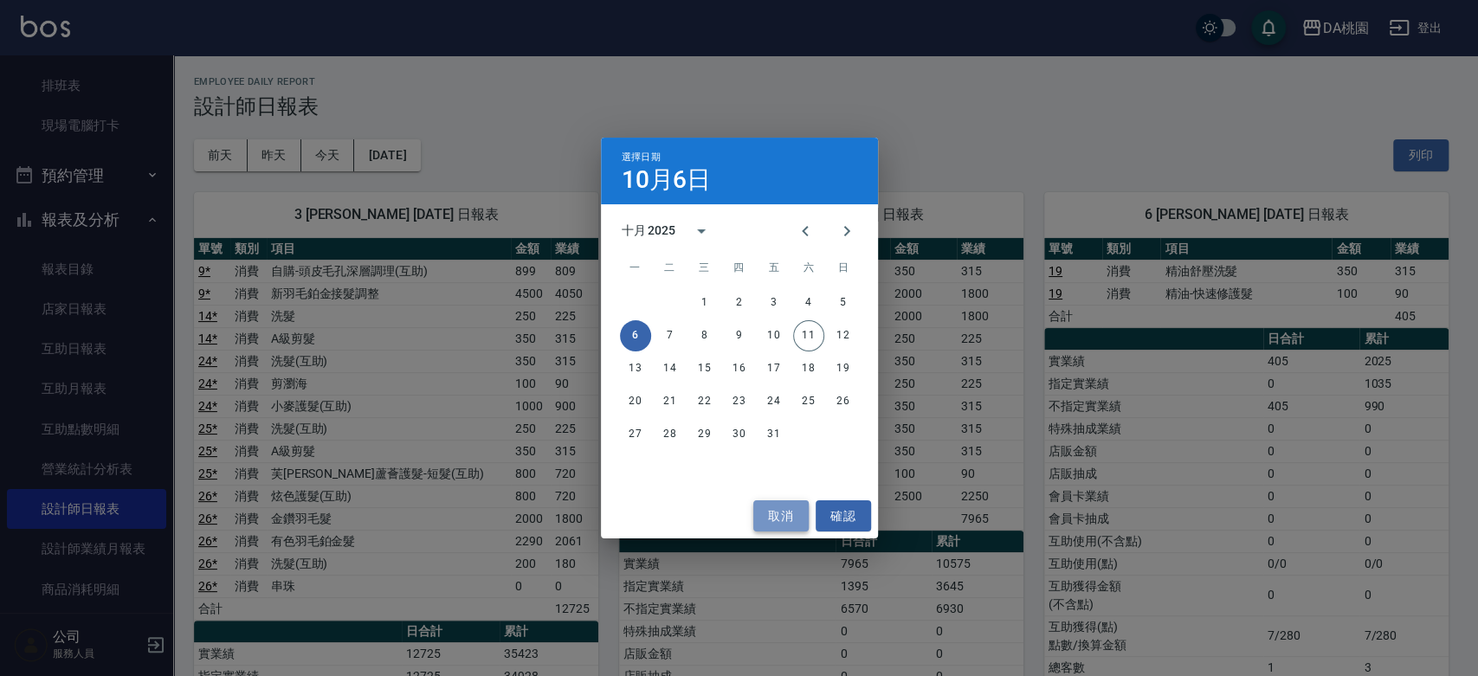
click at [796, 511] on button "取消" at bounding box center [780, 516] width 55 height 32
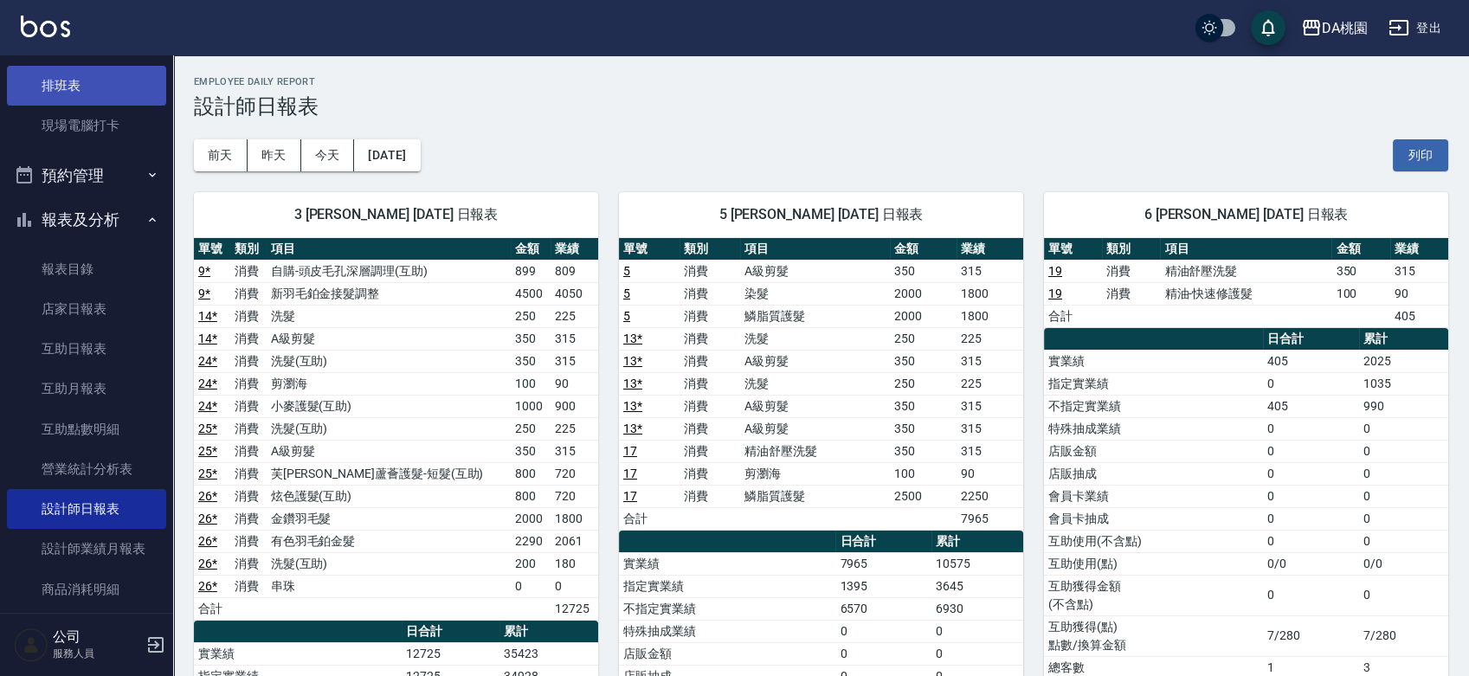
click at [82, 90] on link "排班表" at bounding box center [86, 86] width 159 height 40
